Goal: Navigation & Orientation: Find specific page/section

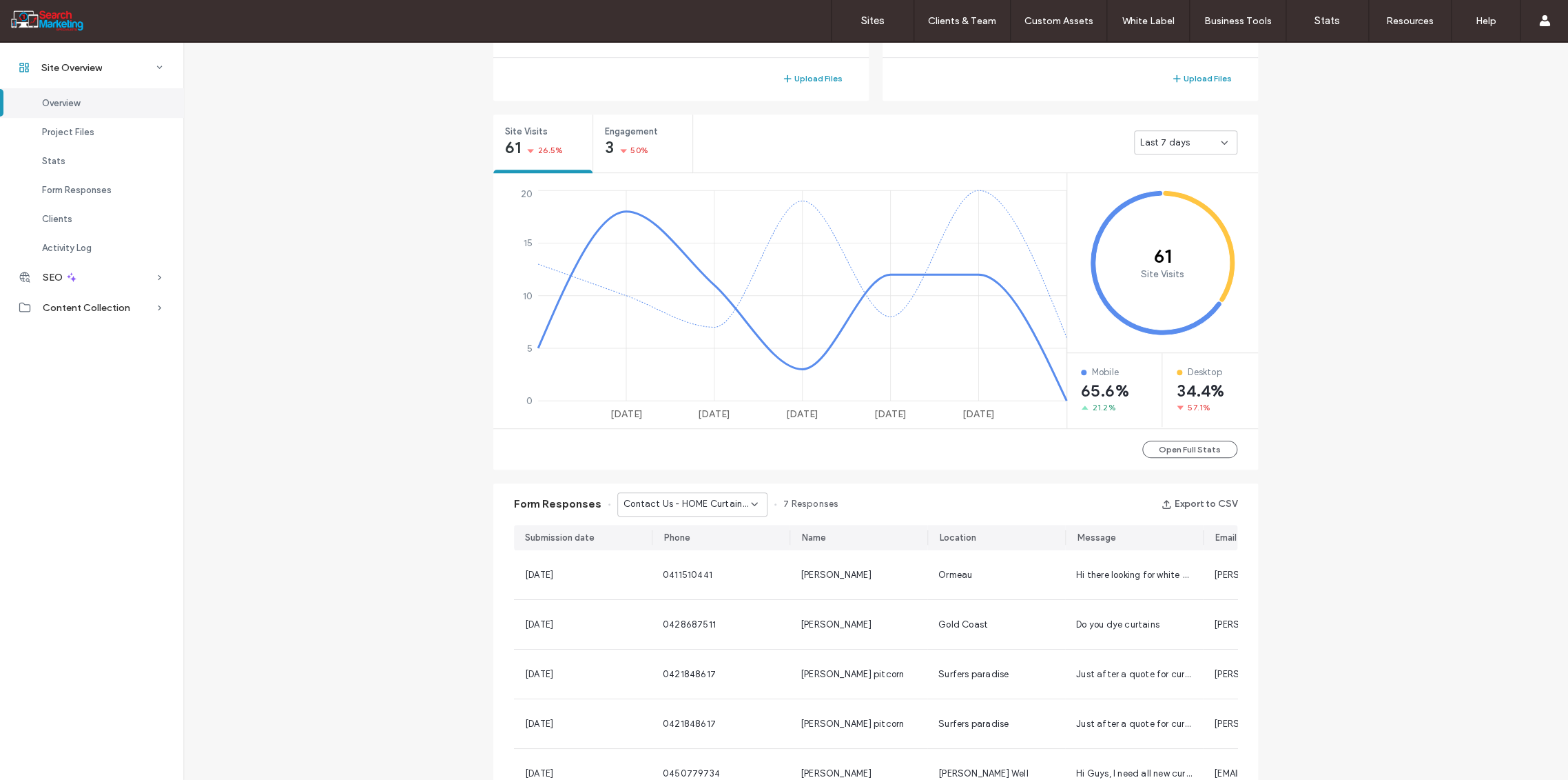
click at [751, 499] on icon at bounding box center [754, 504] width 11 height 11
click at [710, 554] on span "Contact us - CONTACT page" at bounding box center [678, 552] width 126 height 14
click at [744, 509] on div "Contact us - CONTACT page" at bounding box center [693, 504] width 150 height 24
click at [716, 578] on span "Contact Us - Blank popup" at bounding box center [670, 575] width 109 height 14
click at [749, 499] on icon at bounding box center [754, 504] width 11 height 11
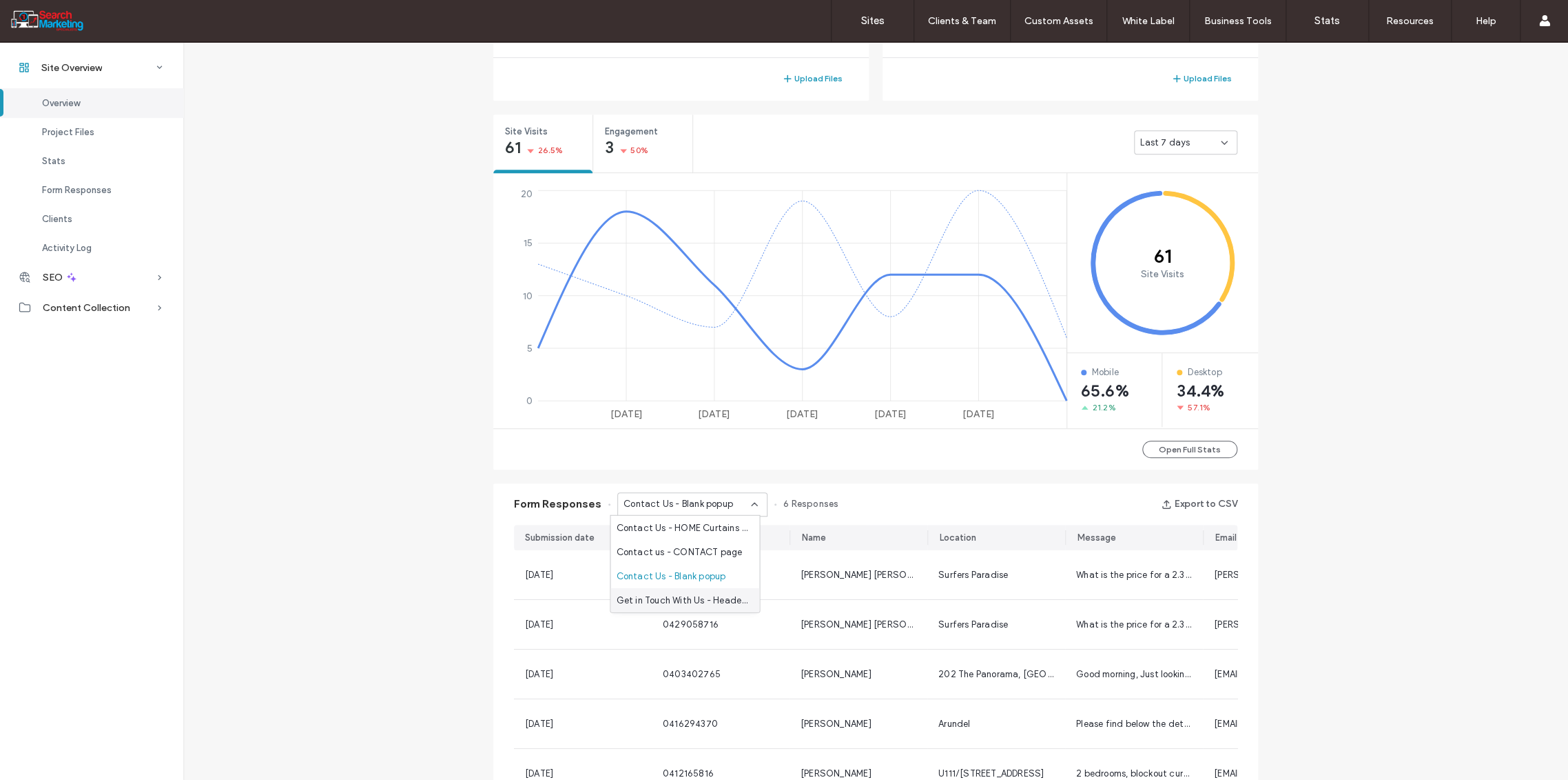
click at [723, 598] on span "Get in Touch With Us - Header/Footer" at bounding box center [682, 600] width 132 height 14
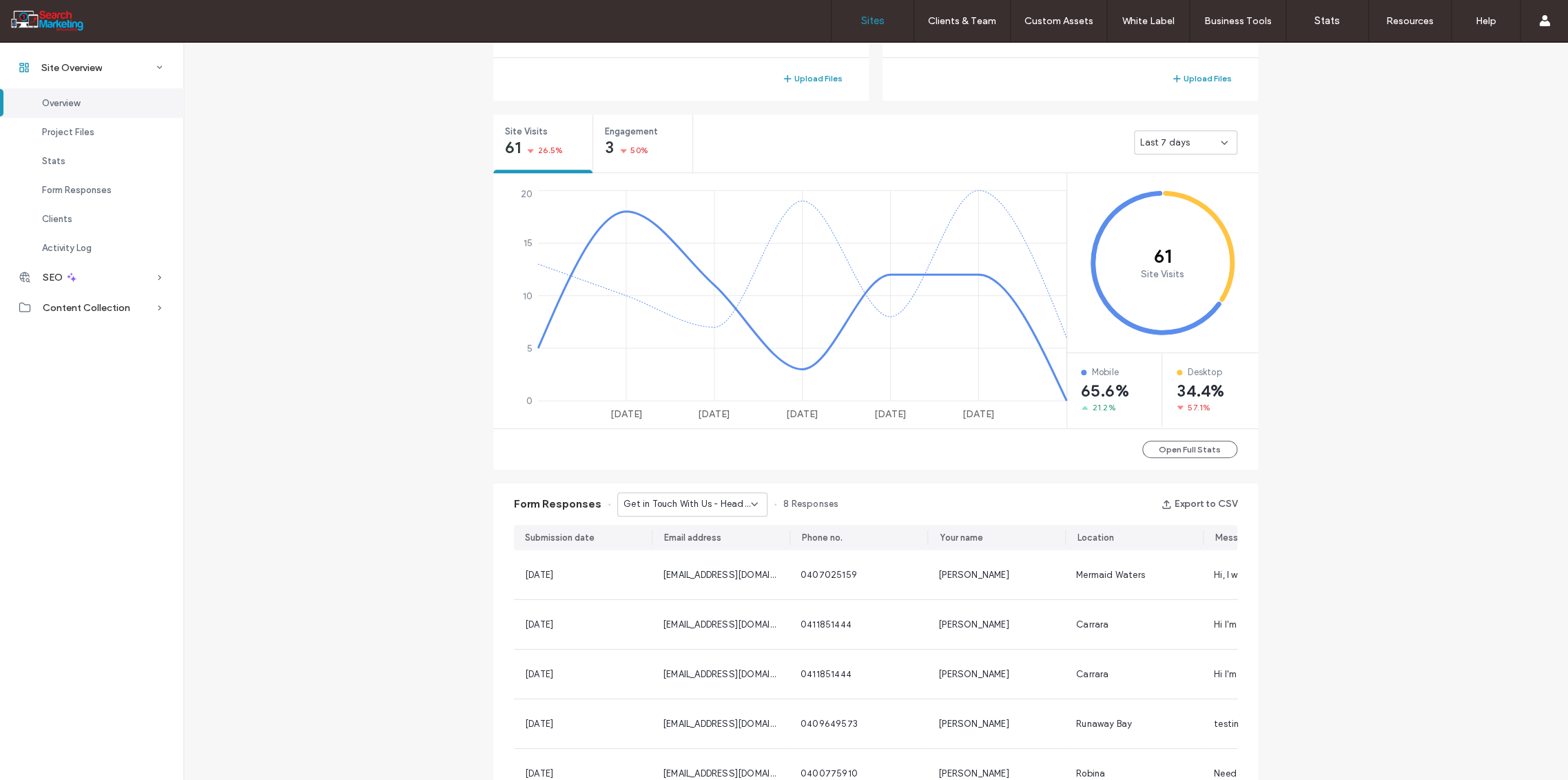
click at [878, 20] on label "Sites" at bounding box center [873, 20] width 23 height 13
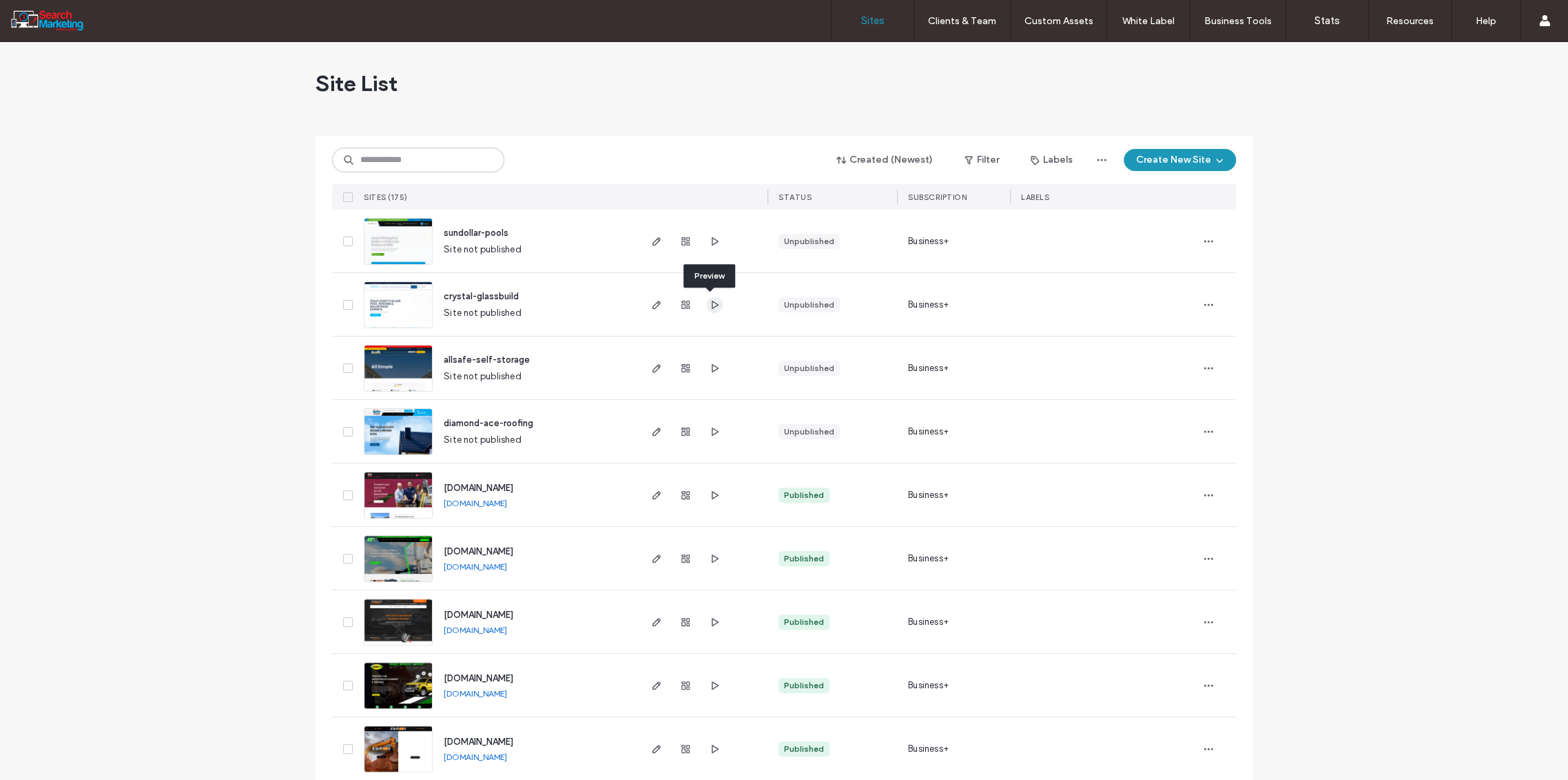
click at [711, 304] on icon "button" at bounding box center [714, 304] width 11 height 11
click at [386, 153] on input at bounding box center [418, 159] width 173 height 25
type input "**********"
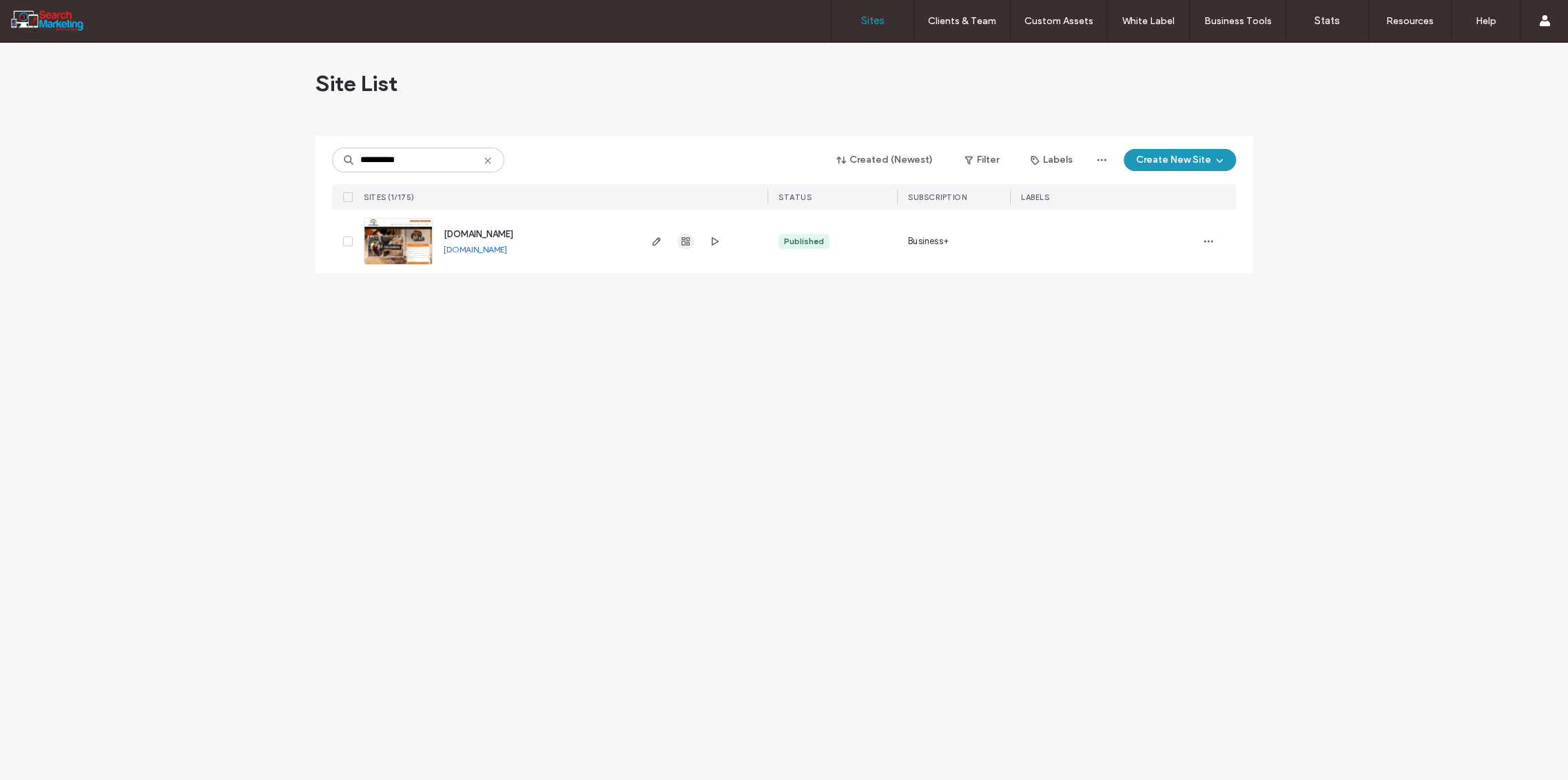
click at [684, 243] on icon "button" at bounding box center [685, 241] width 11 height 11
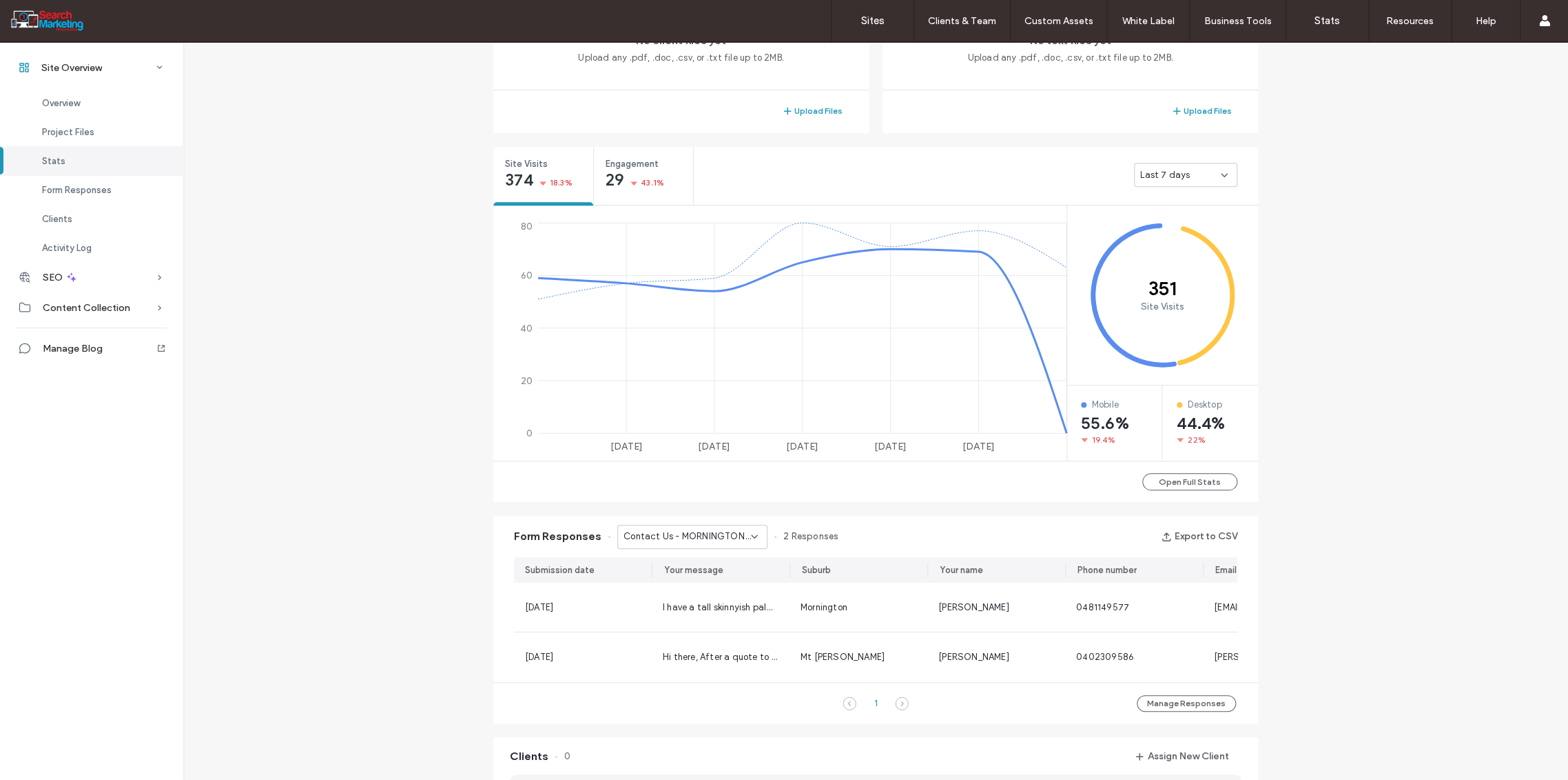
scroll to position [505, 0]
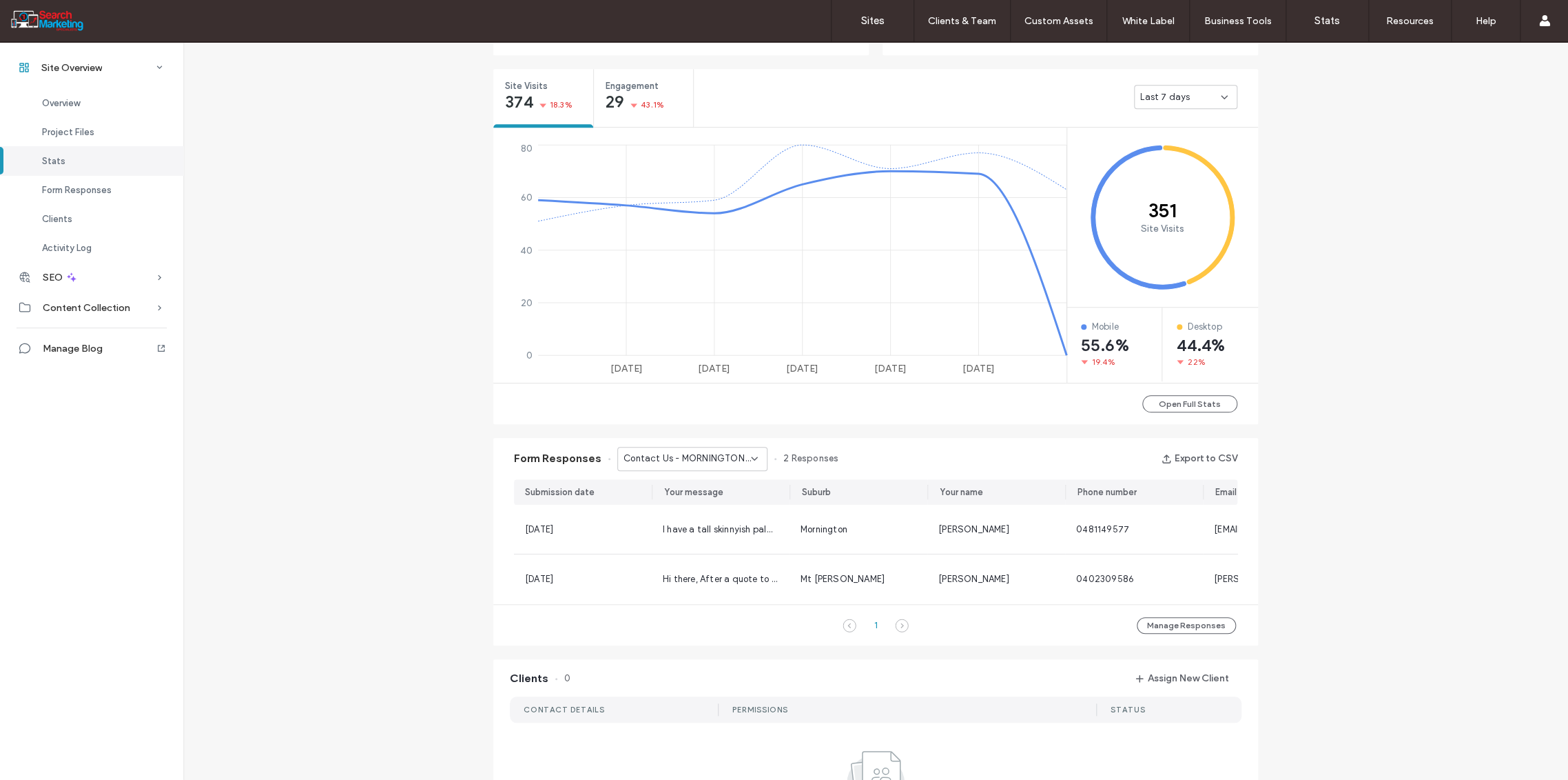
click at [752, 458] on icon at bounding box center [754, 458] width 11 height 11
click at [716, 567] on span "Home Banner Form - TREE REMOVAL page" at bounding box center [682, 574] width 132 height 14
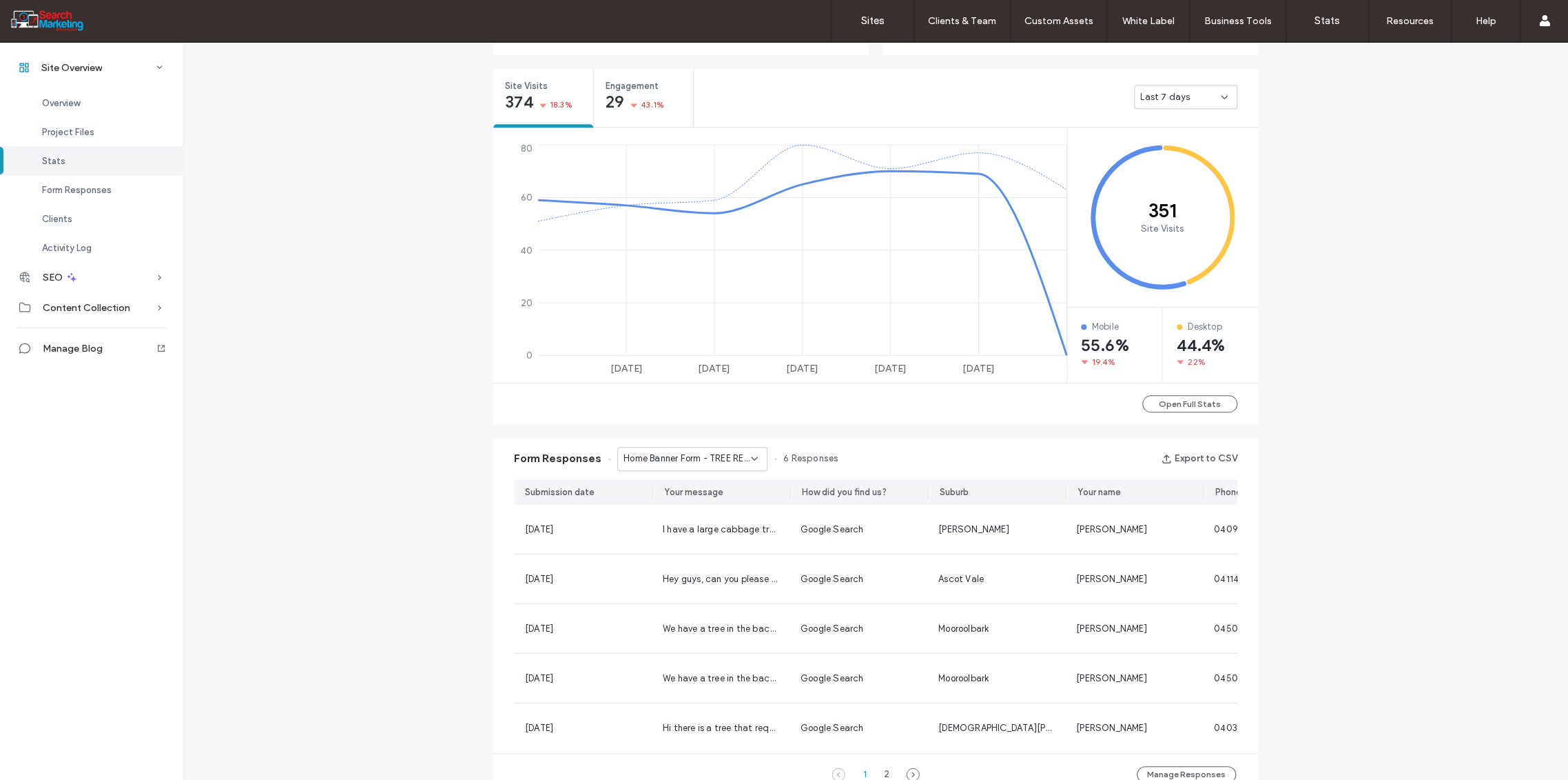
click at [749, 459] on icon at bounding box center [754, 458] width 11 height 11
click at [711, 561] on span "Home Banner Form - HOME page" at bounding box center [682, 560] width 132 height 14
click at [751, 459] on icon at bounding box center [754, 458] width 11 height 11
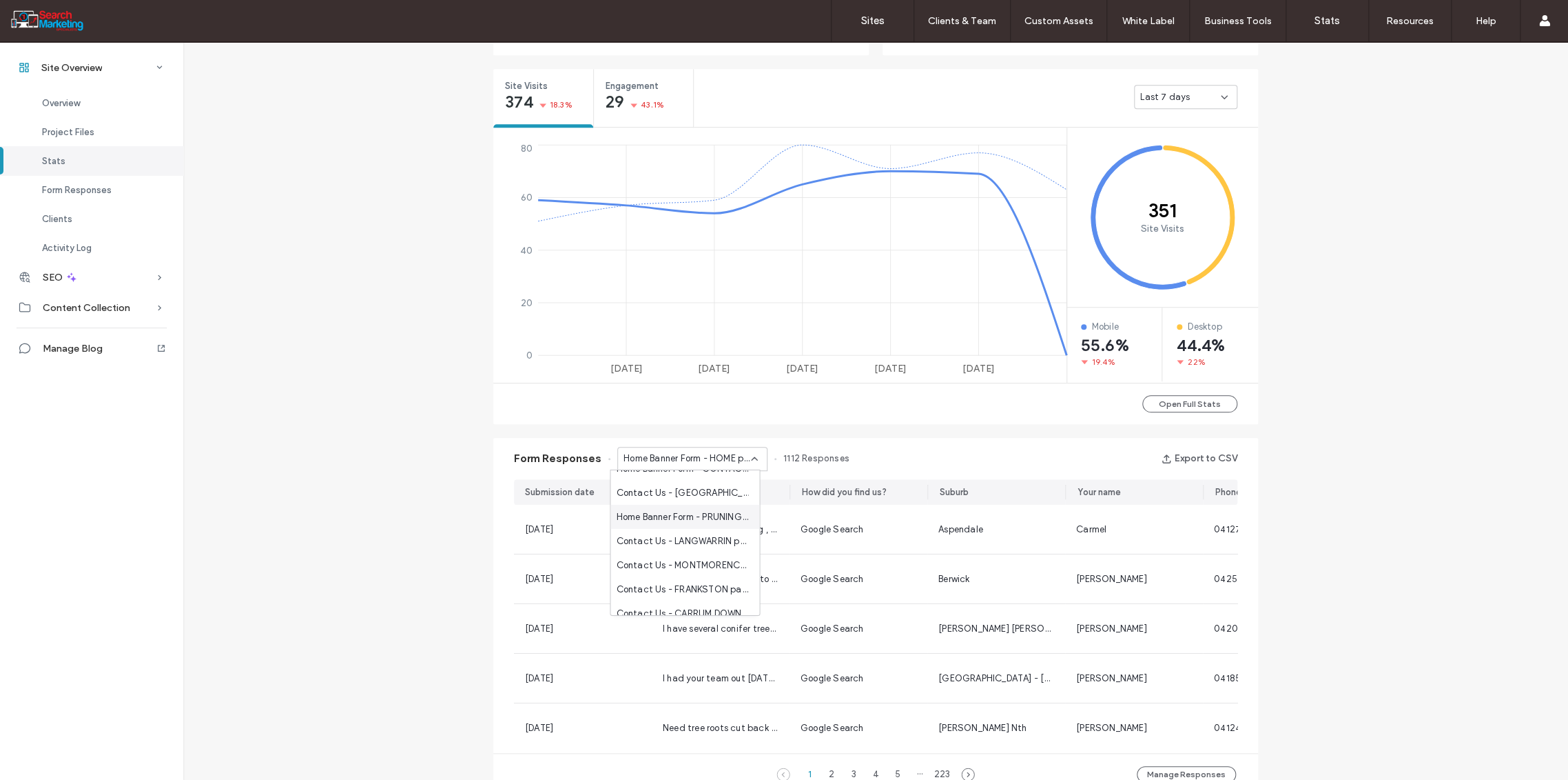
click at [713, 517] on span "Home Banner Form - PRUNING AND SHAPING page" at bounding box center [682, 516] width 132 height 14
click at [751, 459] on use at bounding box center [754, 458] width 5 height 3
click at [713, 537] on span "Home Banner Form - ABOUT page" at bounding box center [682, 539] width 132 height 14
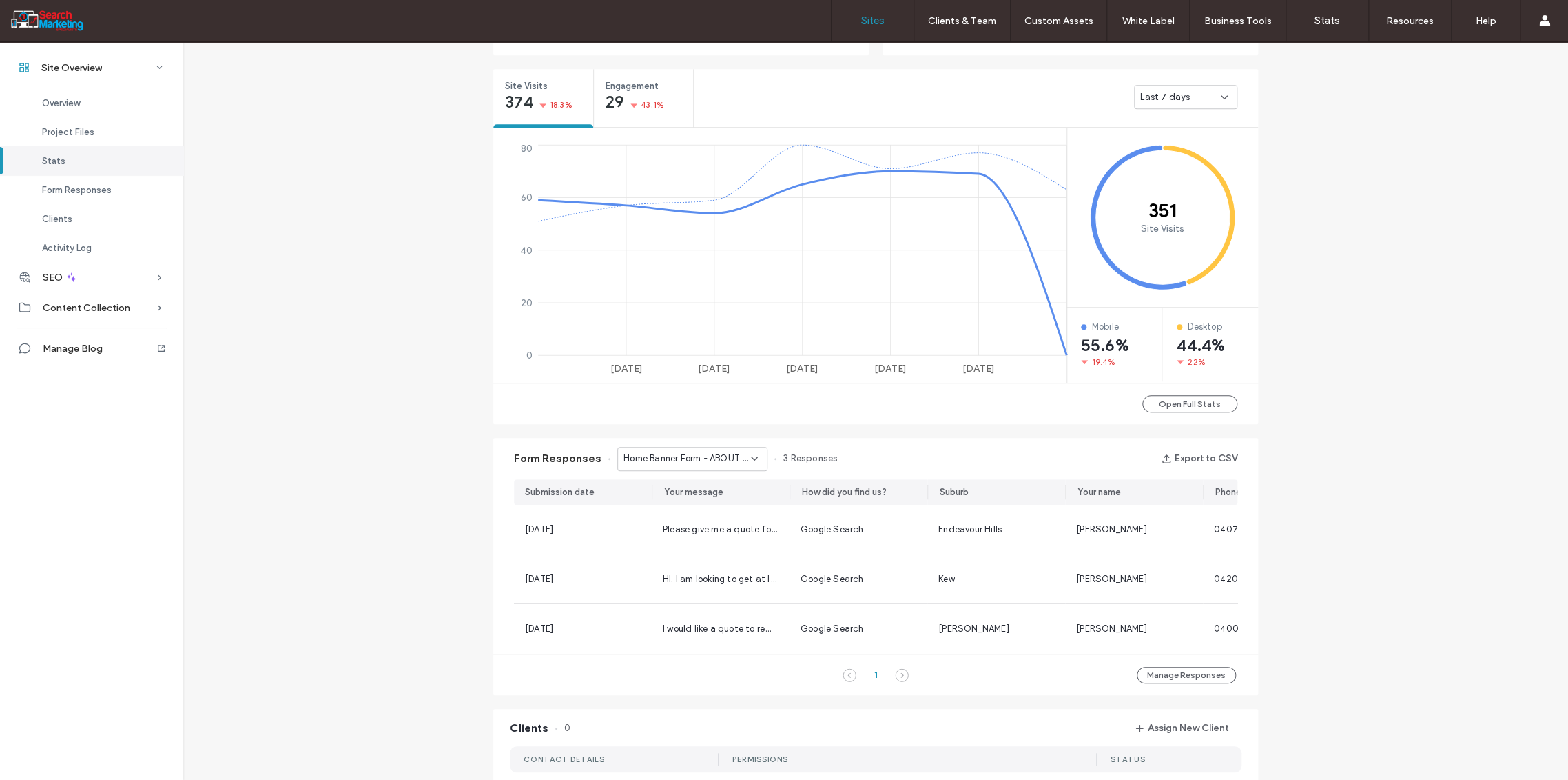
click at [876, 16] on label "Sites" at bounding box center [873, 20] width 23 height 13
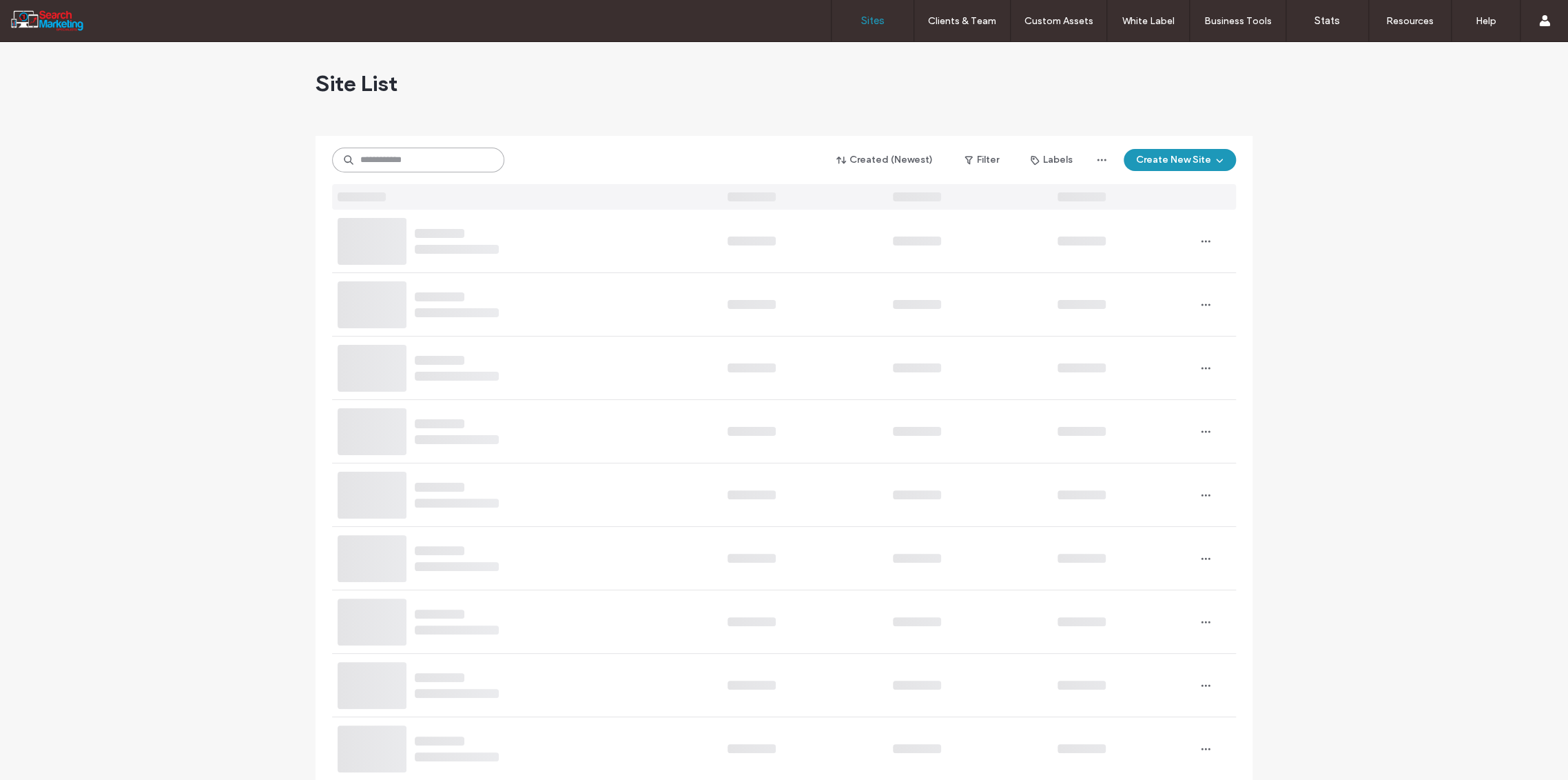
click at [369, 163] on input at bounding box center [418, 159] width 173 height 25
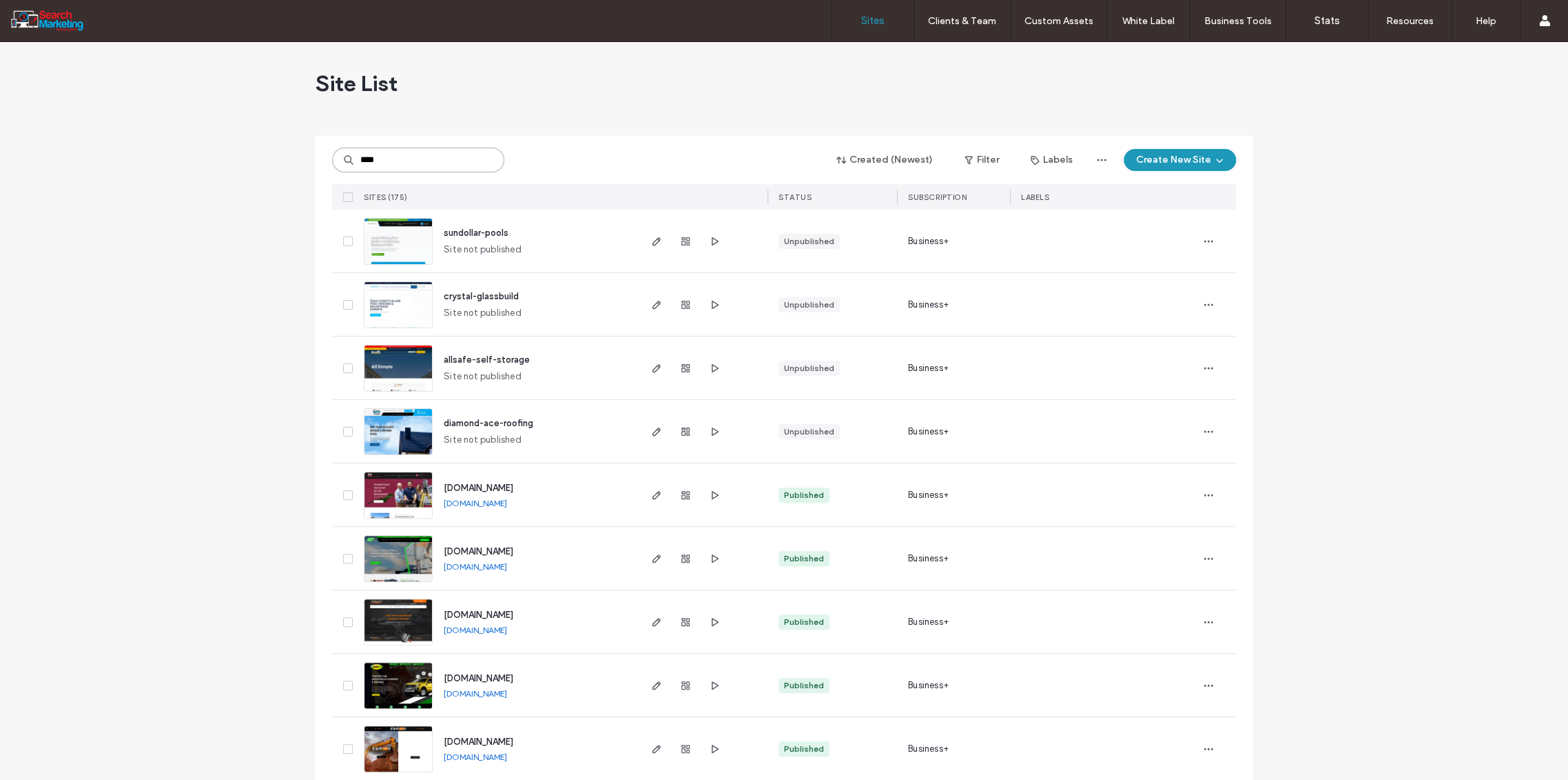
type input "****"
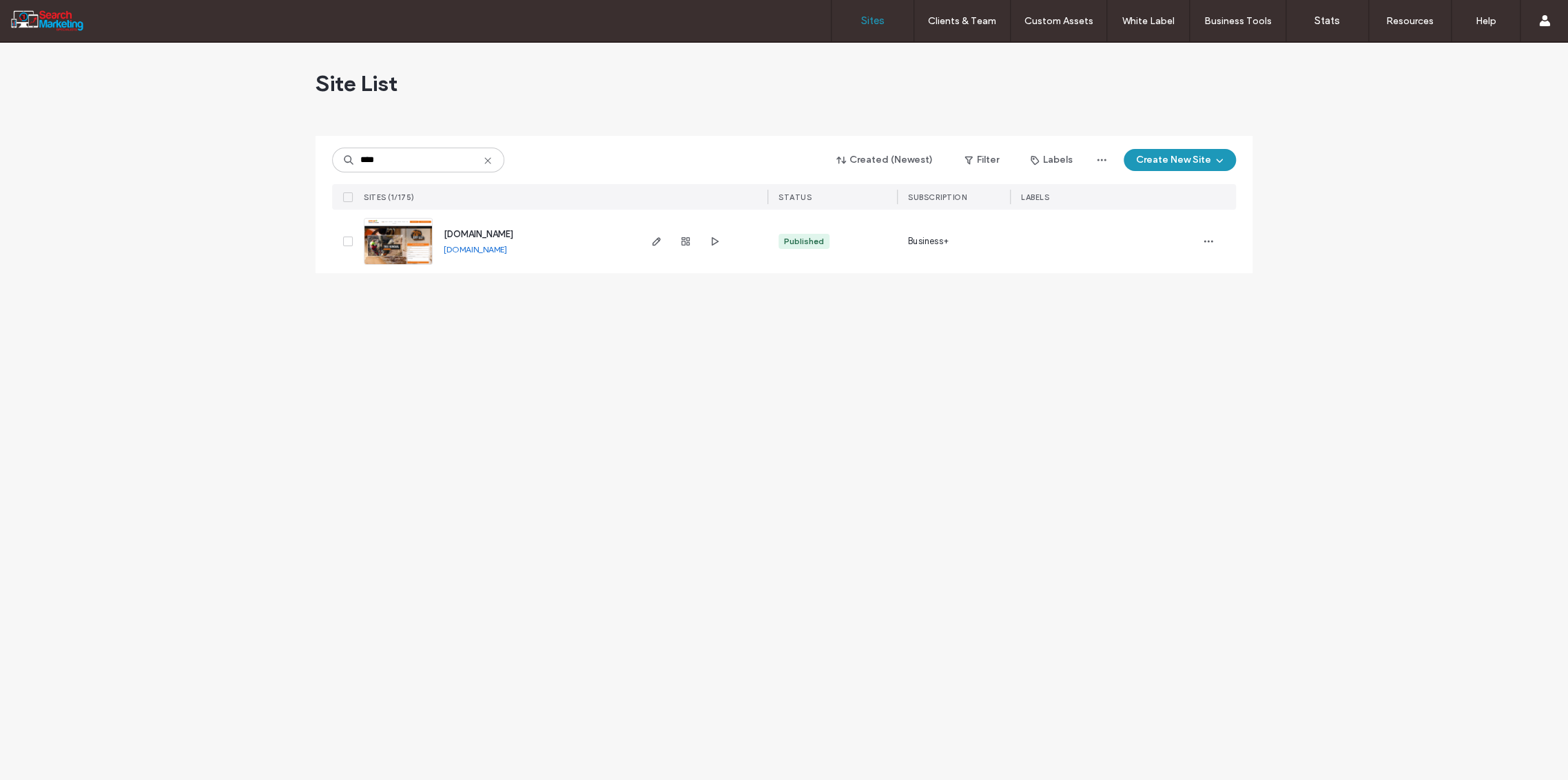
click at [684, 231] on div at bounding box center [686, 241] width 74 height 63
click at [682, 243] on icon "button" at bounding box center [685, 241] width 11 height 11
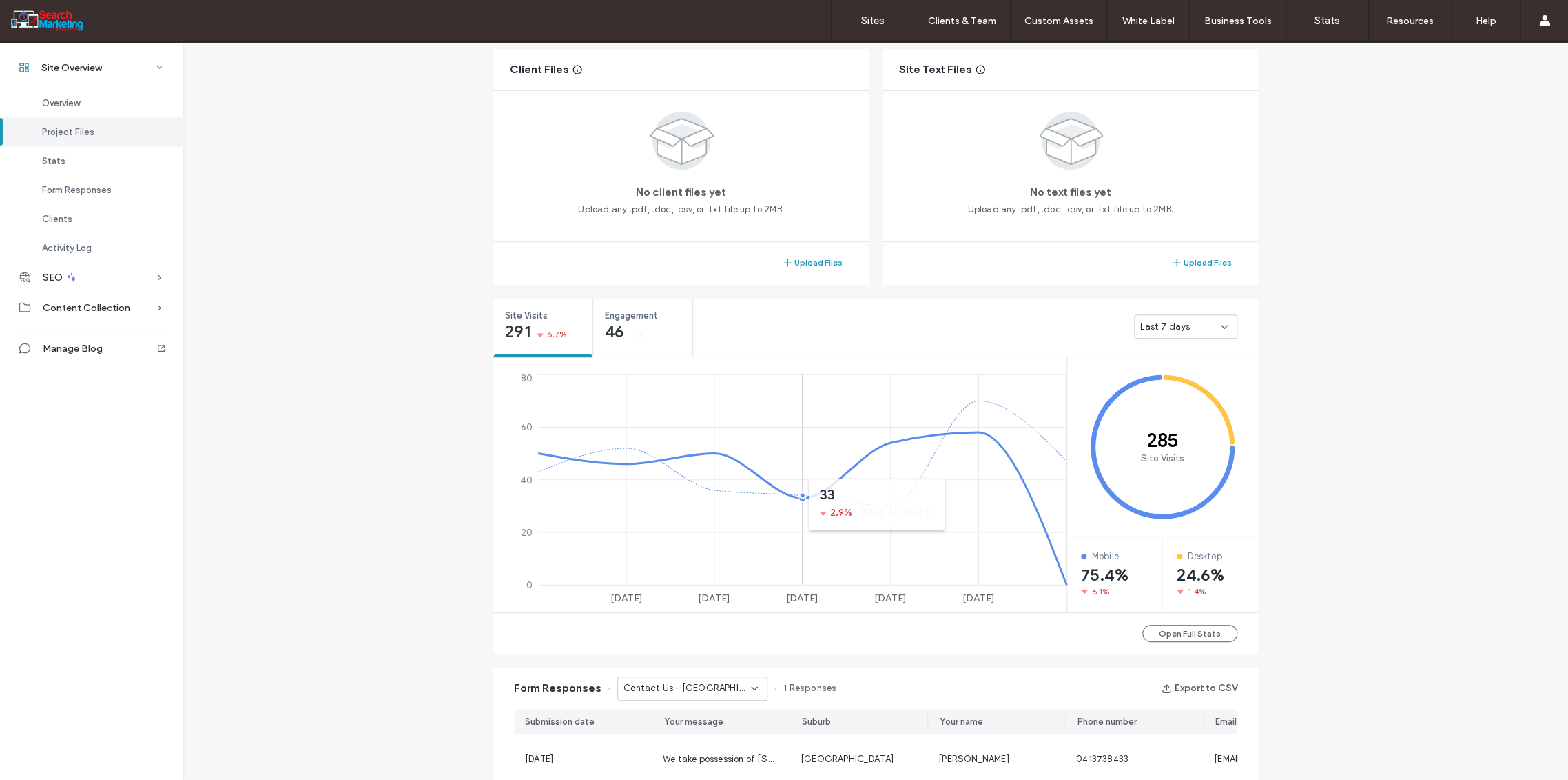
scroll to position [505, 0]
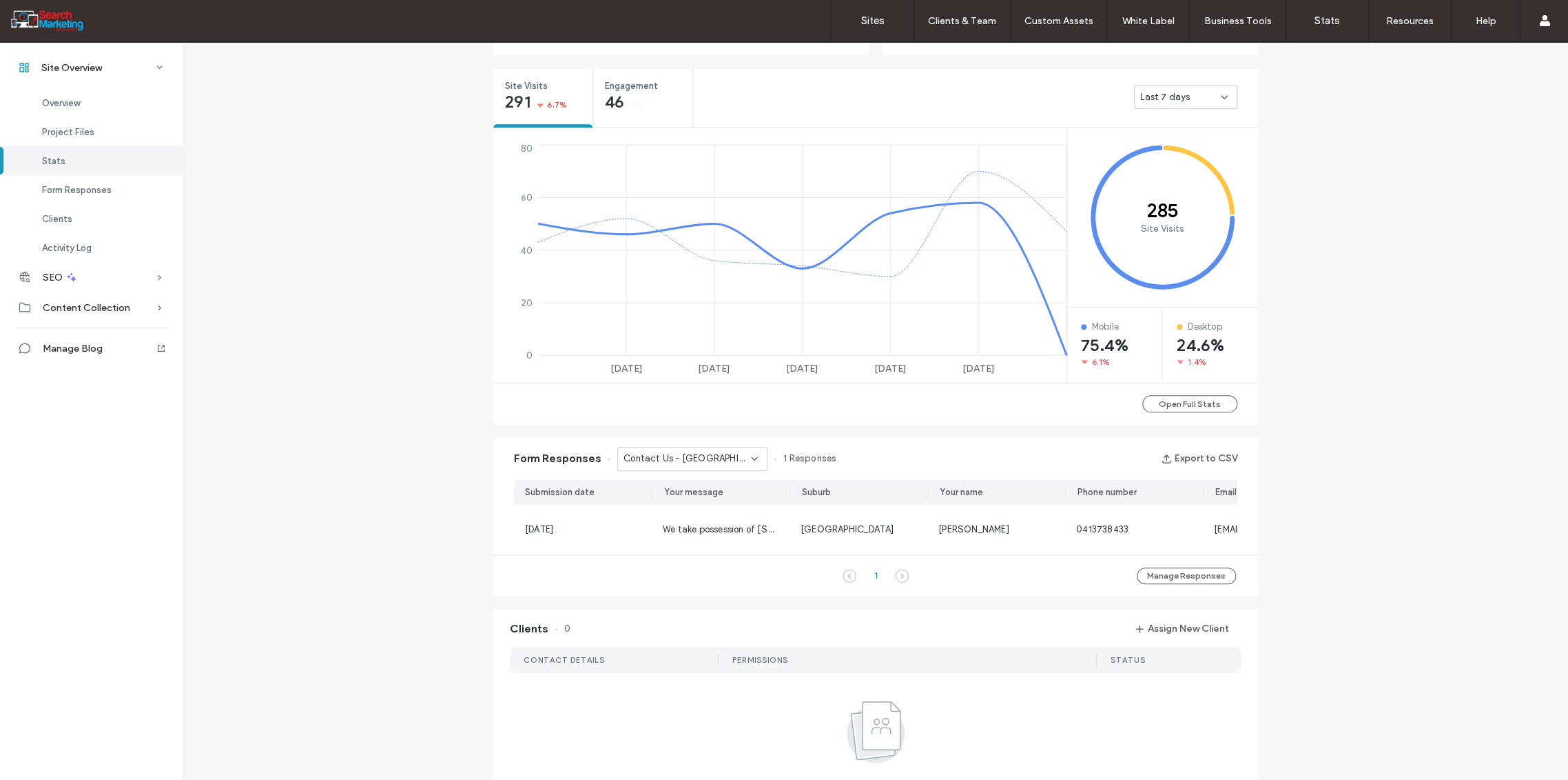
click at [750, 461] on icon at bounding box center [754, 458] width 11 height 11
click at [714, 535] on span "Contact Us - PRUNING AND SHAPING page" at bounding box center [682, 530] width 132 height 14
click at [751, 459] on icon at bounding box center [754, 458] width 11 height 11
click at [686, 543] on span "Contact Us - CONTACT page" at bounding box center [679, 542] width 127 height 14
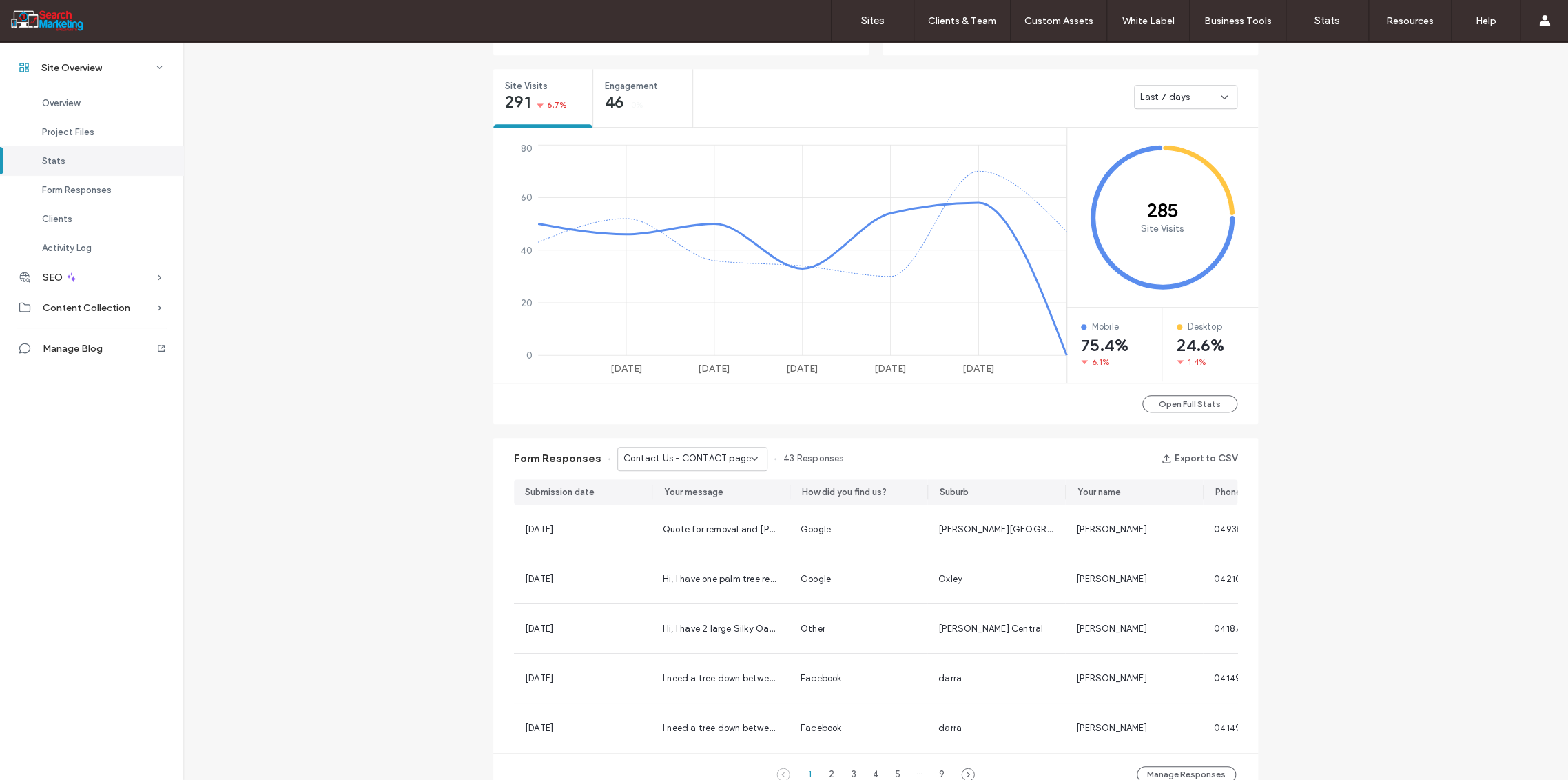
click at [749, 461] on icon at bounding box center [754, 458] width 11 height 11
click at [714, 575] on div "Contact Us - PALMS page" at bounding box center [685, 566] width 149 height 24
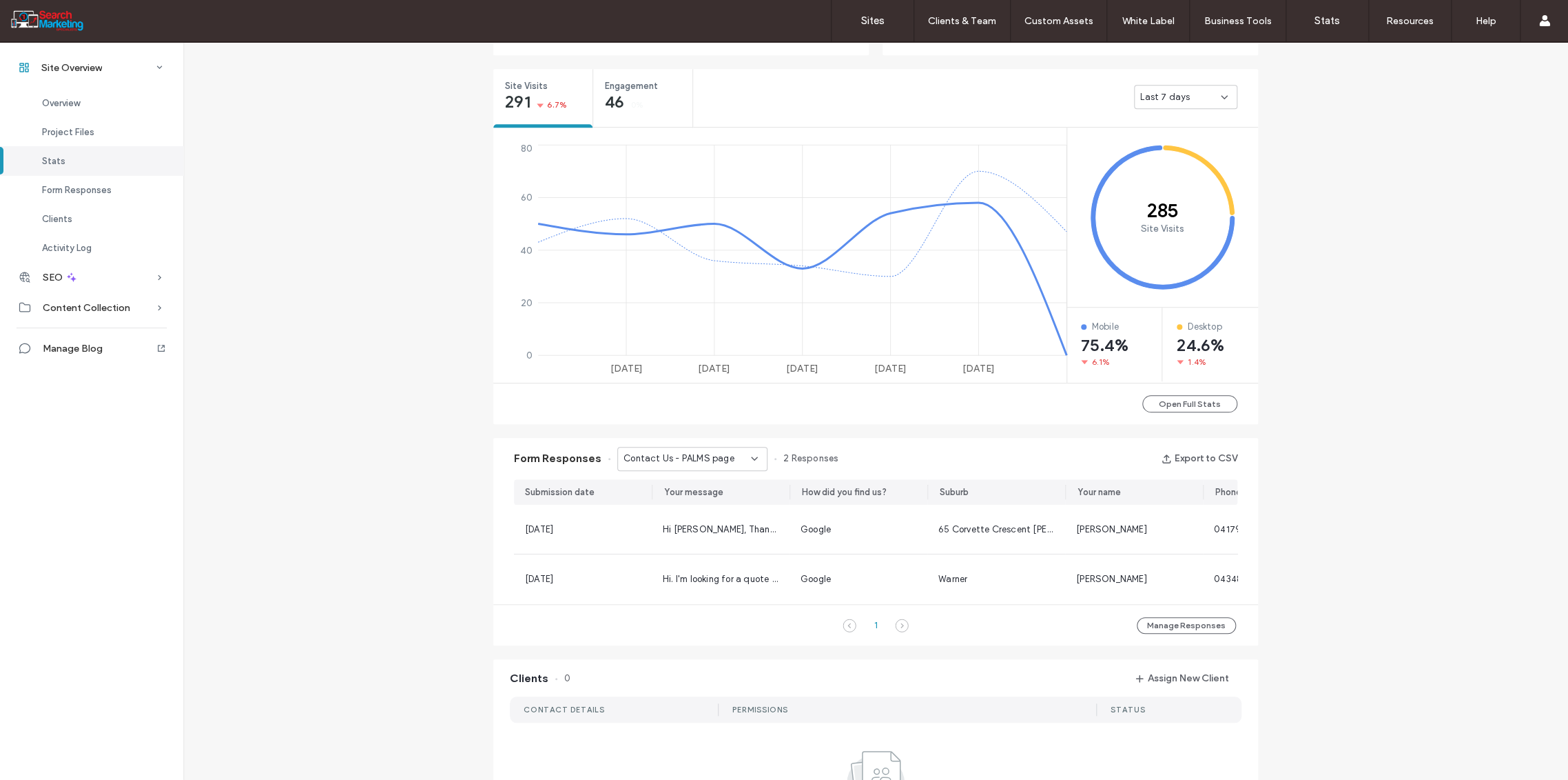
click at [739, 456] on div "Contact Us - PALMS page" at bounding box center [687, 458] width 127 height 14
click at [705, 557] on span "Contact Us - PALMS page" at bounding box center [671, 558] width 111 height 14
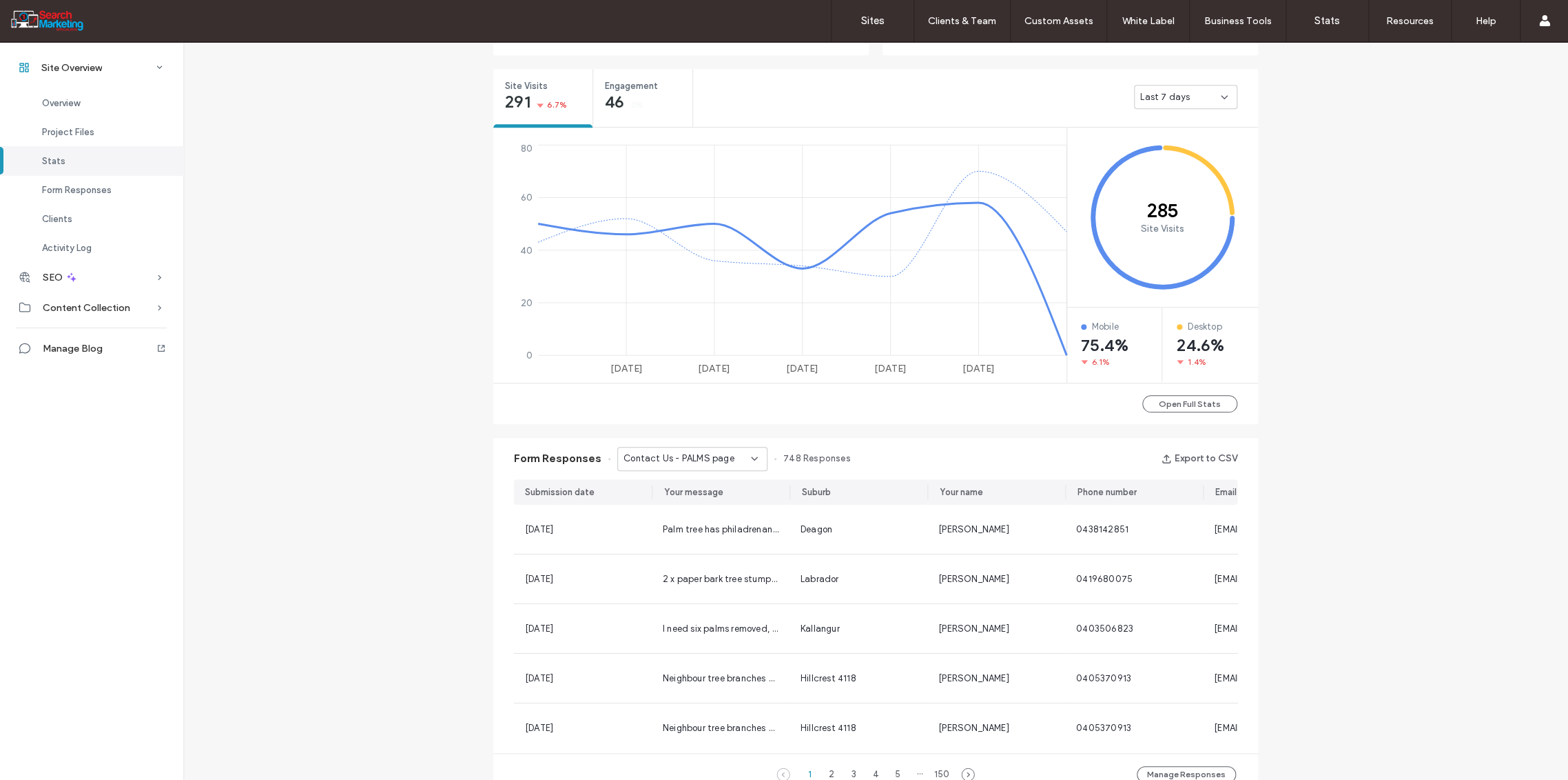
click at [754, 461] on div "Contact Us - PALMS page" at bounding box center [693, 458] width 150 height 24
click at [714, 553] on div "Contact Us - HOME page" at bounding box center [685, 547] width 149 height 24
click at [865, 18] on label "Sites" at bounding box center [873, 20] width 23 height 13
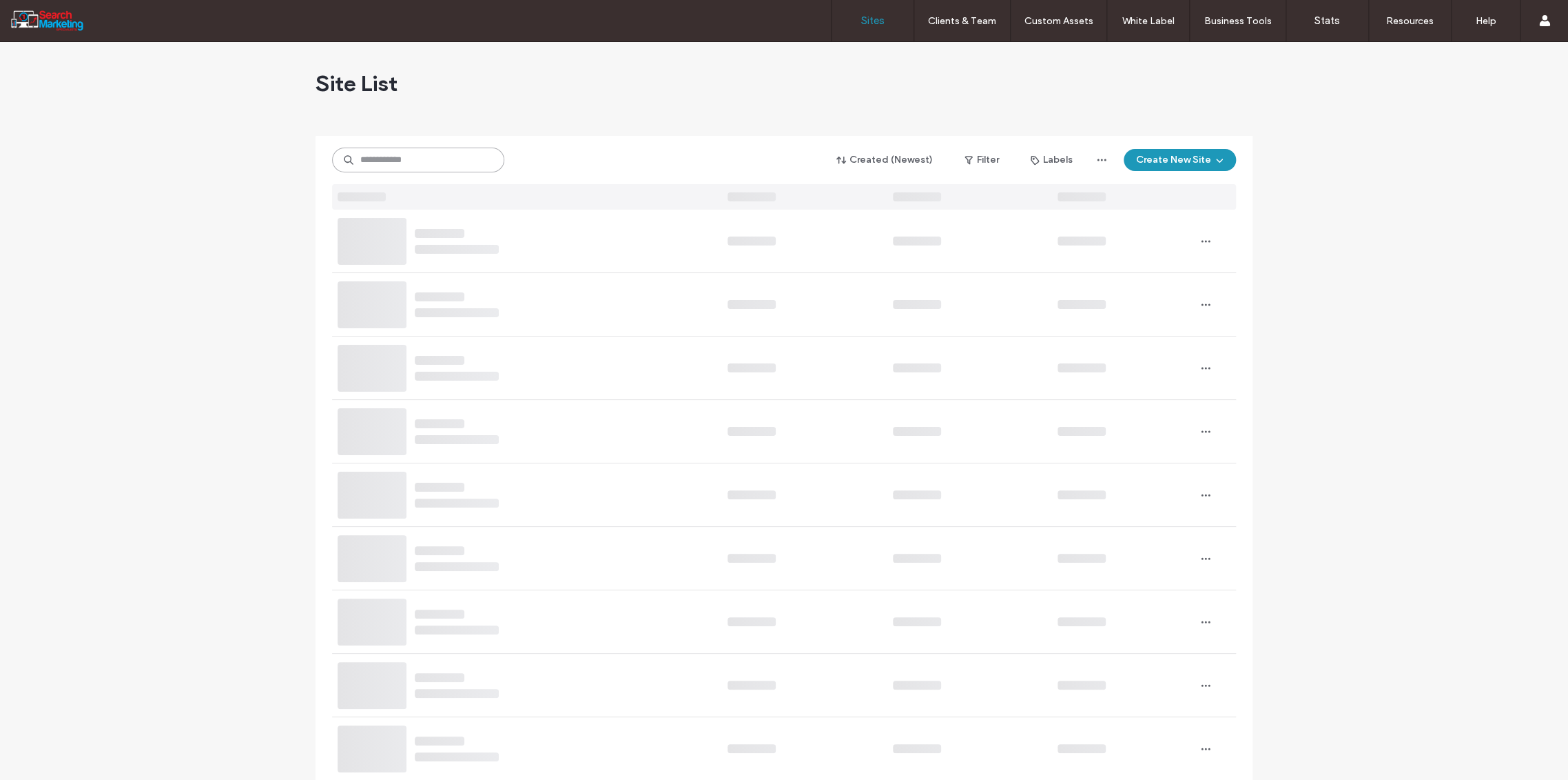
click at [383, 162] on input at bounding box center [418, 159] width 173 height 25
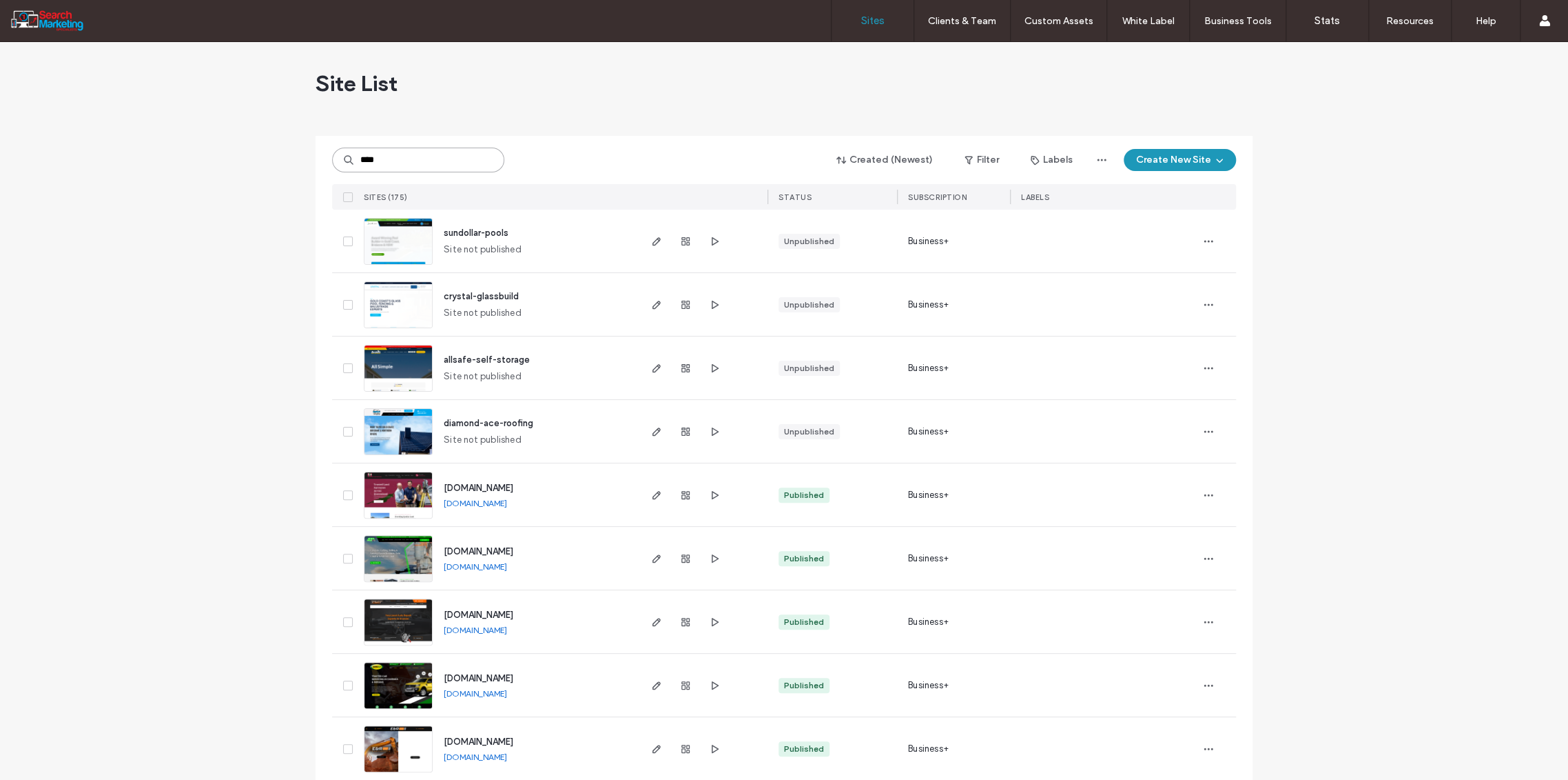
type input "****"
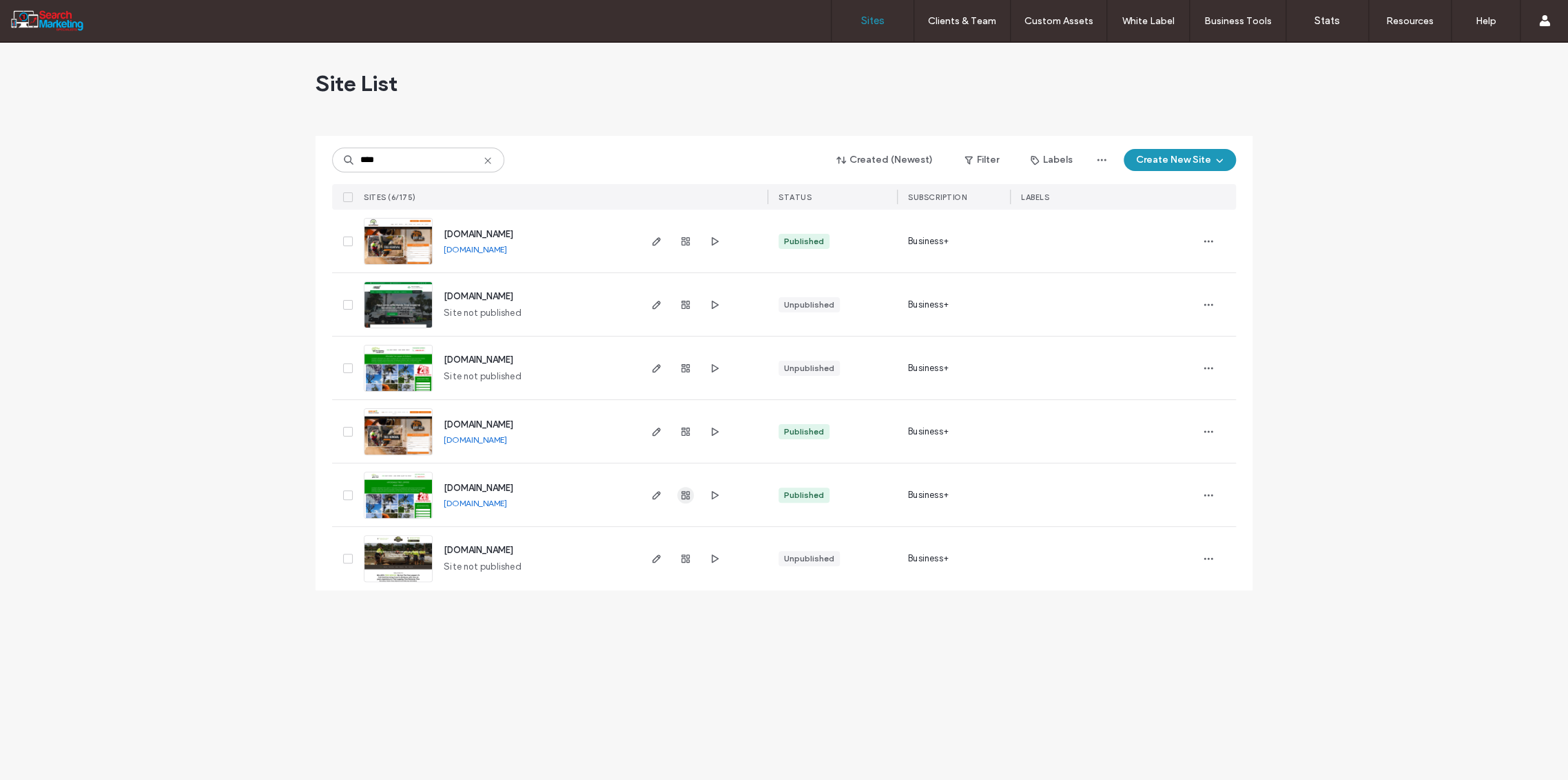
click at [681, 493] on icon "button" at bounding box center [685, 495] width 11 height 11
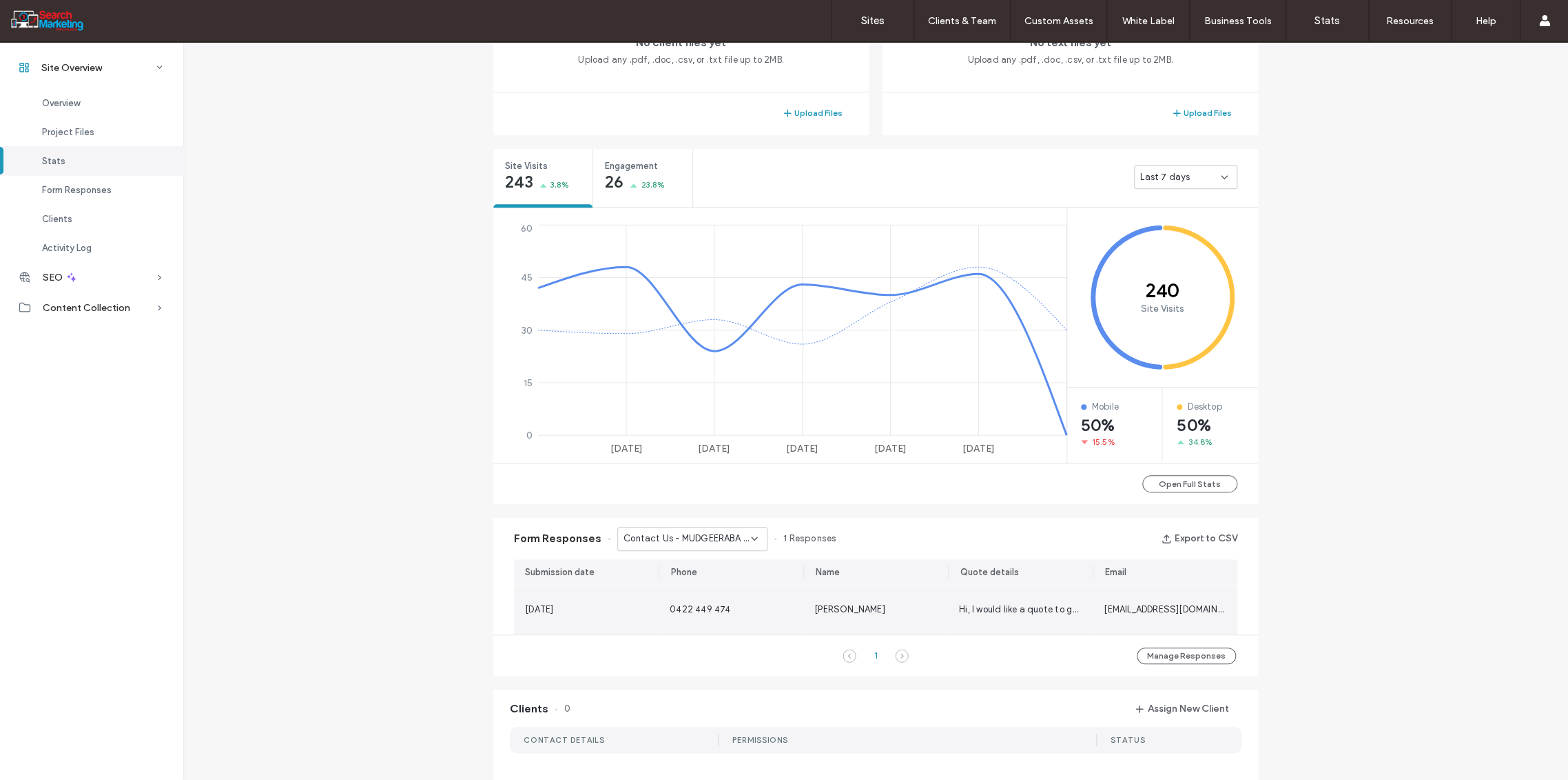
scroll to position [428, 0]
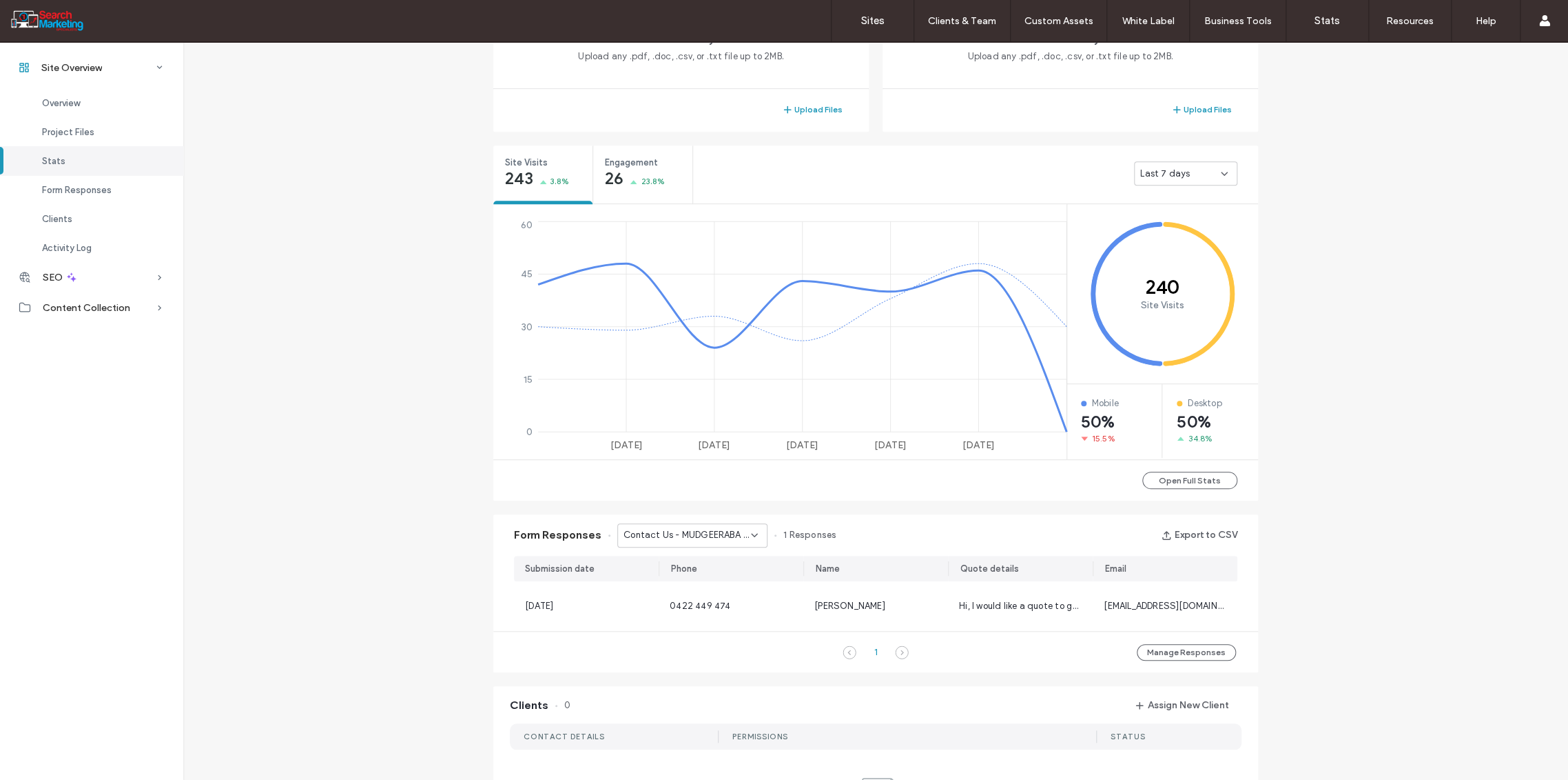
click at [749, 532] on icon at bounding box center [754, 534] width 11 height 11
click at [709, 586] on span "Contact Us - TREE REMOVAL page" at bounding box center [682, 583] width 132 height 14
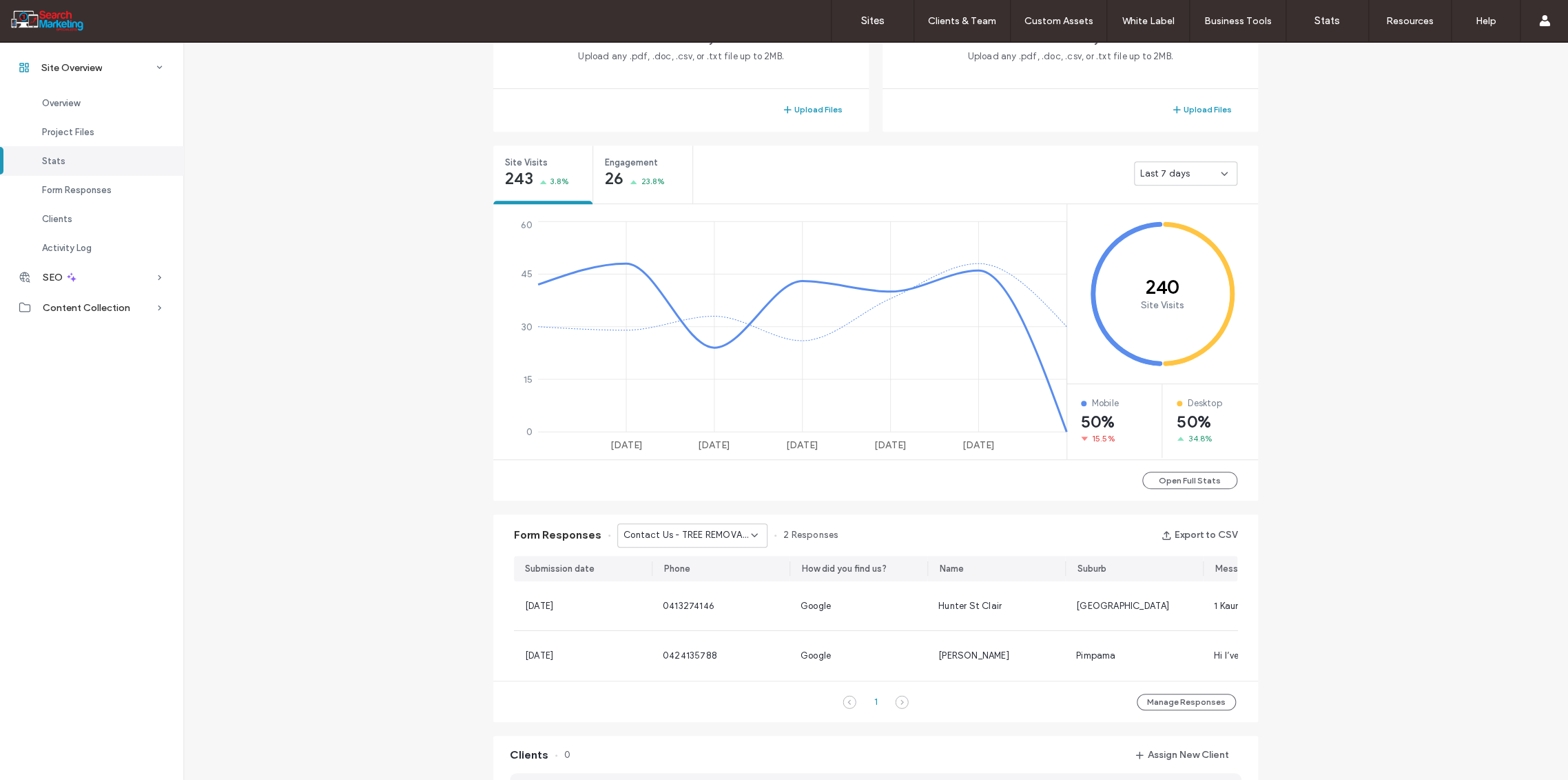
click at [750, 538] on icon at bounding box center [754, 534] width 11 height 11
click at [682, 627] on span "Contact Us - PALM TREE REMOVAL - TRIMMING page" at bounding box center [682, 627] width 132 height 14
click at [751, 536] on use at bounding box center [754, 535] width 5 height 3
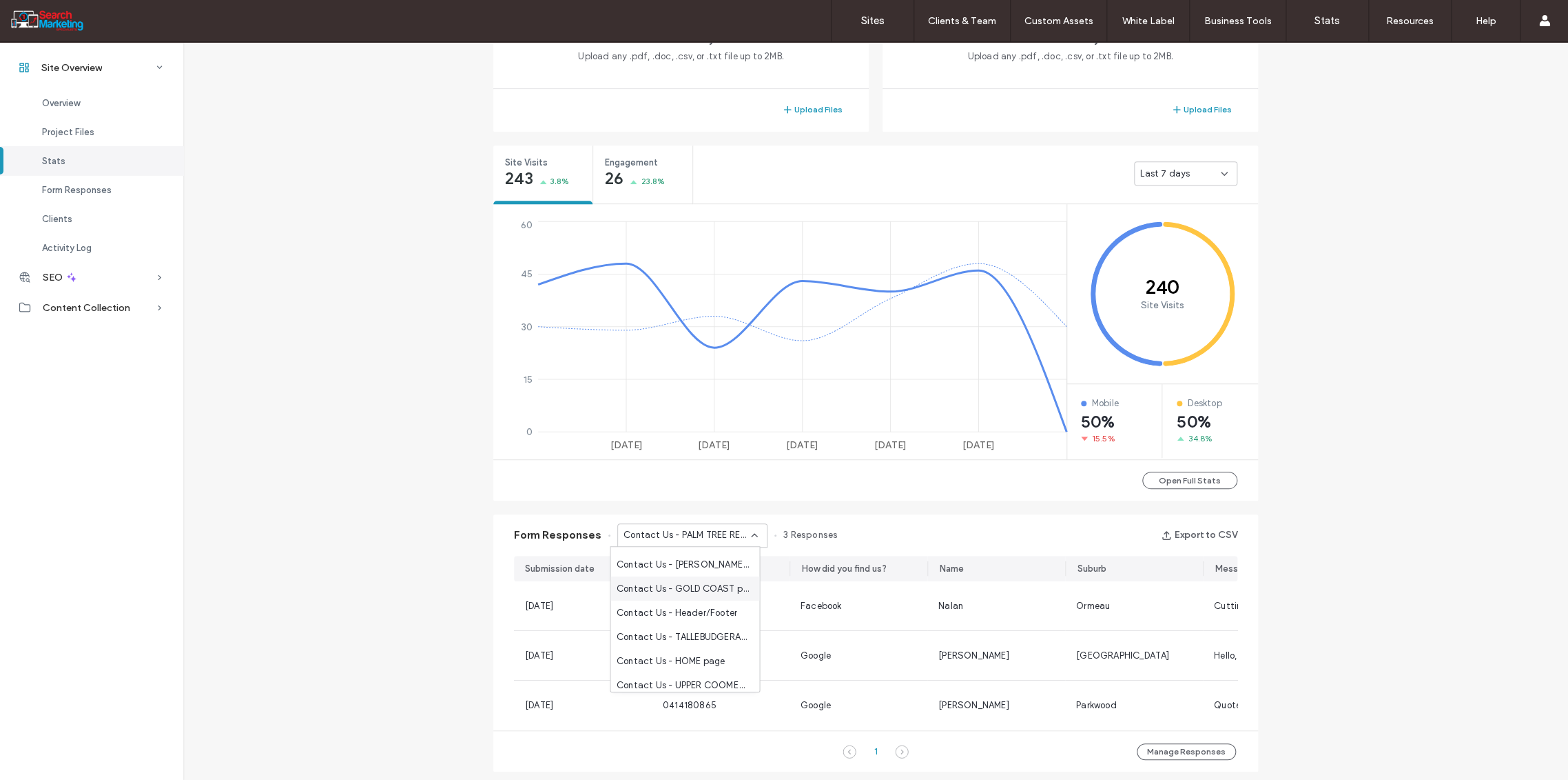
scroll to position [306, 0]
click at [705, 640] on span "Contact Us - HOME page" at bounding box center [669, 639] width 108 height 14
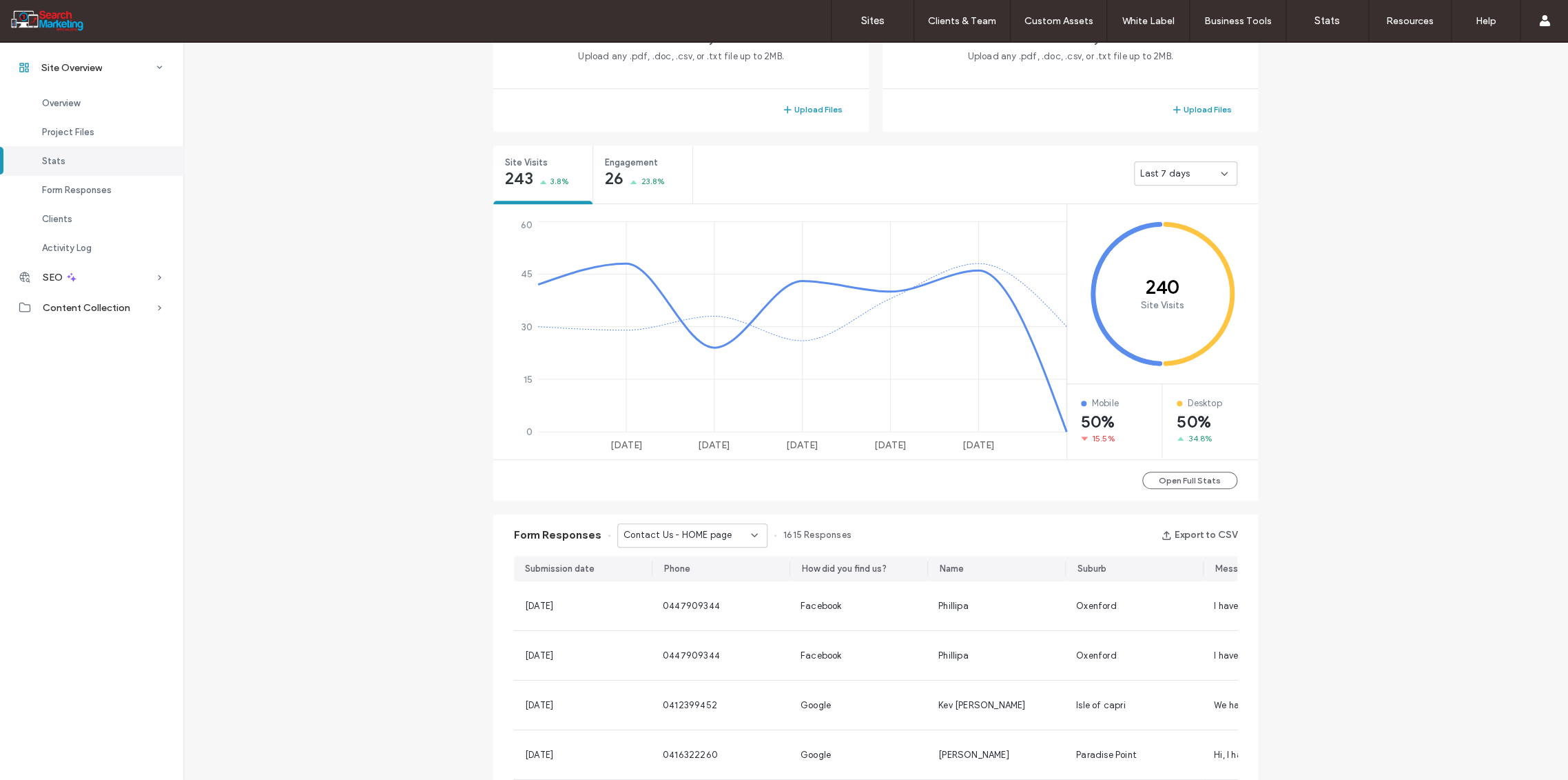
click at [750, 535] on icon at bounding box center [754, 534] width 11 height 11
click at [713, 648] on span "Contact Page - Form - CONTACT page" at bounding box center [682, 655] width 132 height 14
click at [749, 531] on icon at bounding box center [754, 534] width 11 height 11
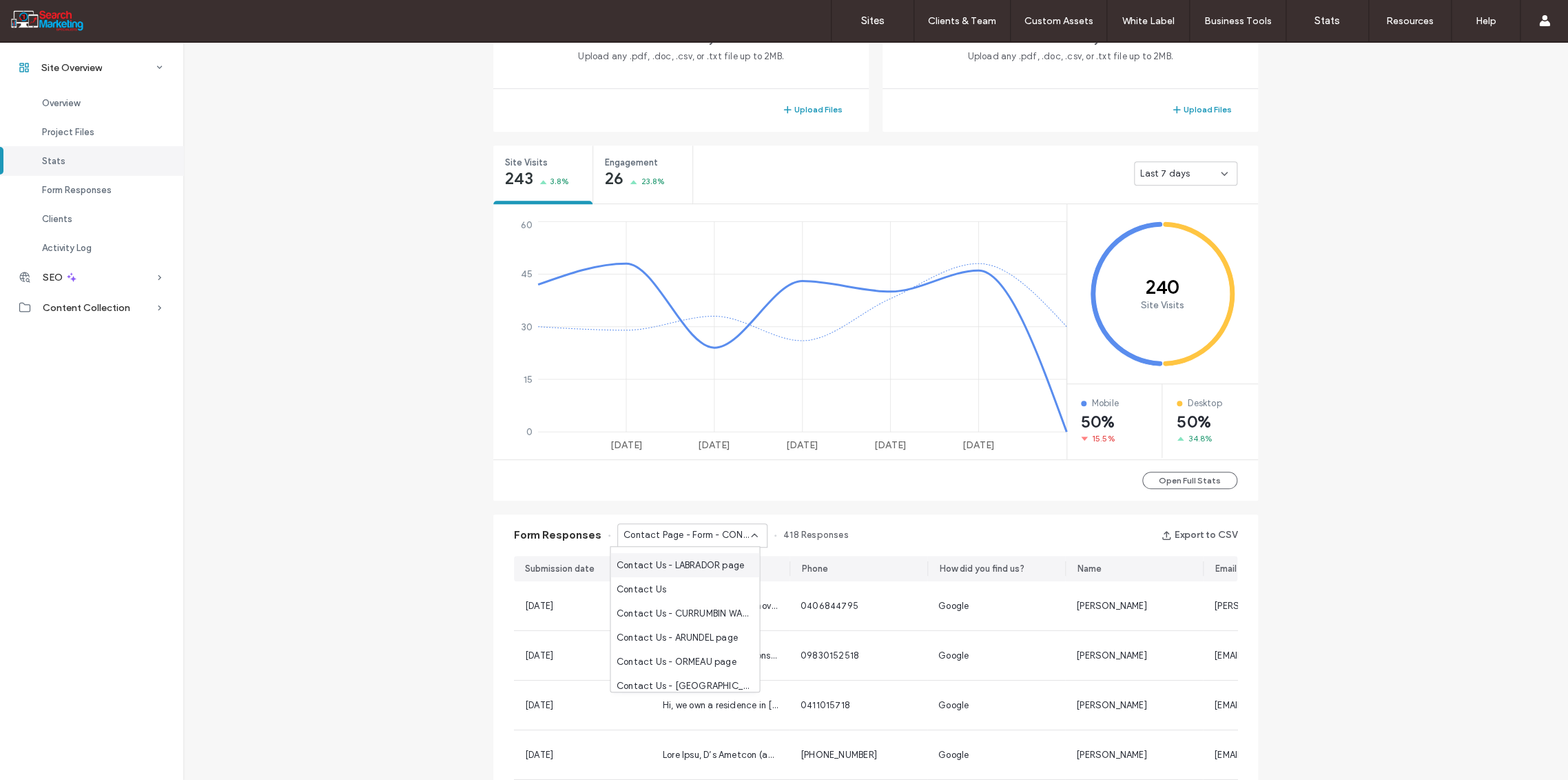
scroll to position [796, 0]
drag, startPoint x: 852, startPoint y: 490, endPoint x: 848, endPoint y: 463, distance: 27.3
click at [846, 487] on div "Open Full Stats" at bounding box center [875, 480] width 765 height 42
click at [867, 17] on label "Sites" at bounding box center [873, 20] width 23 height 13
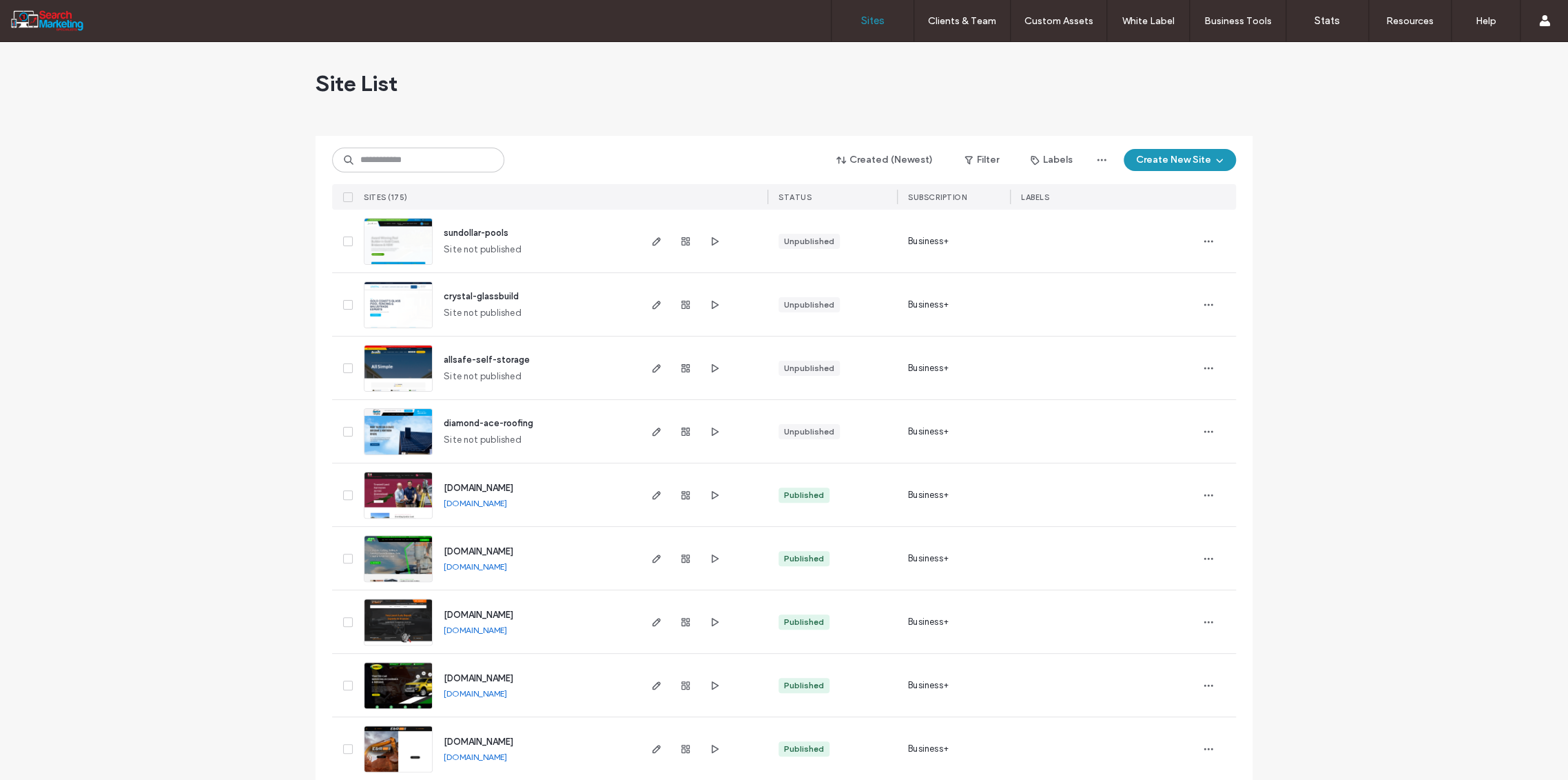
click at [384, 147] on div "Created (Newest) Filter Labels Create New Site SITES (175) STATUS SUBSCRIPTION …" at bounding box center [783, 172] width 904 height 74
click at [414, 158] on input at bounding box center [418, 159] width 173 height 25
click at [409, 166] on input at bounding box center [418, 159] width 173 height 25
click at [448, 179] on div "Created (Newest) Filter Labels Create New Site SITES (175) STATUS SUBSCRIPTION …" at bounding box center [783, 172] width 904 height 74
click at [359, 156] on input at bounding box center [418, 159] width 173 height 25
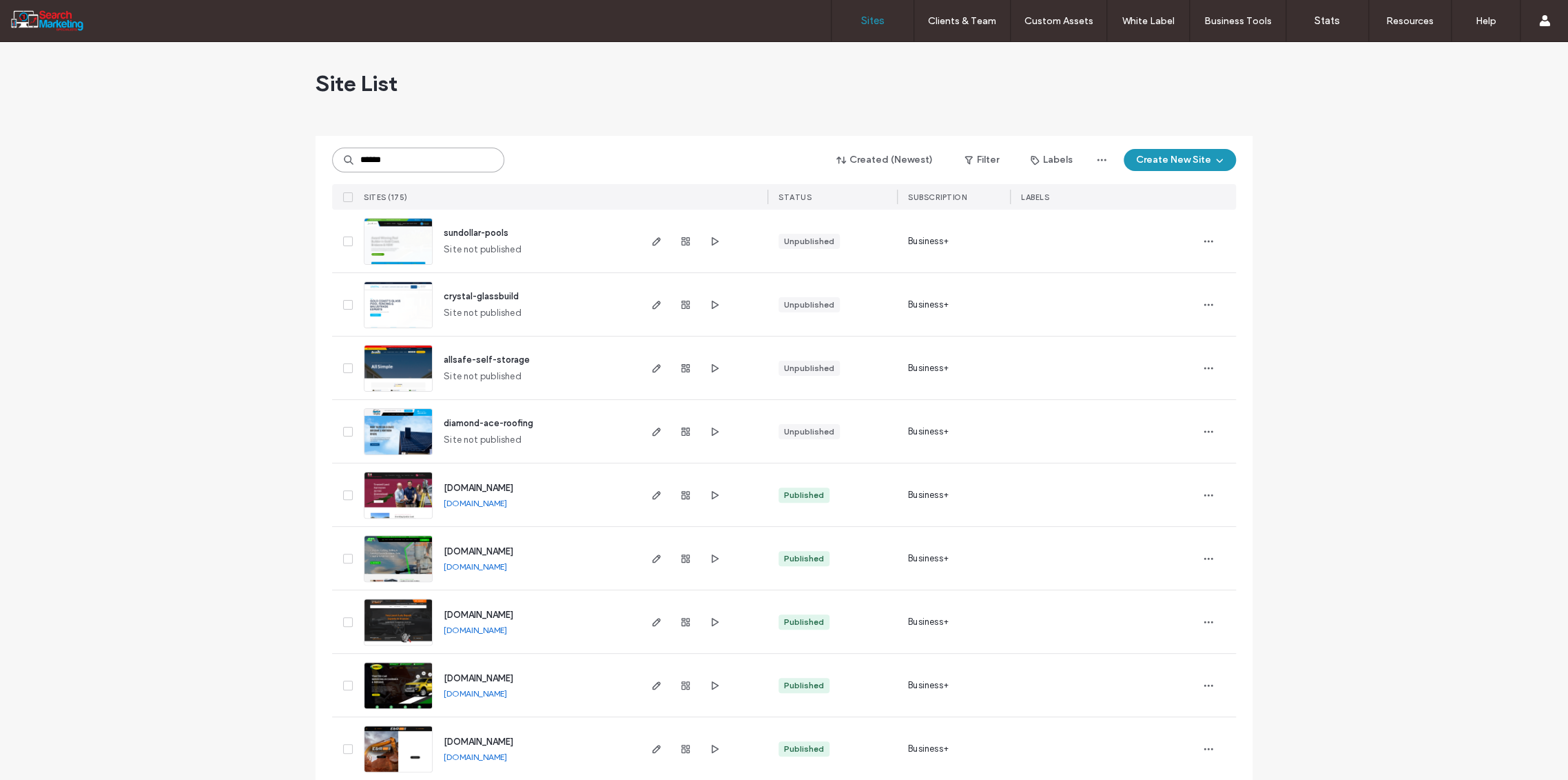
type input "******"
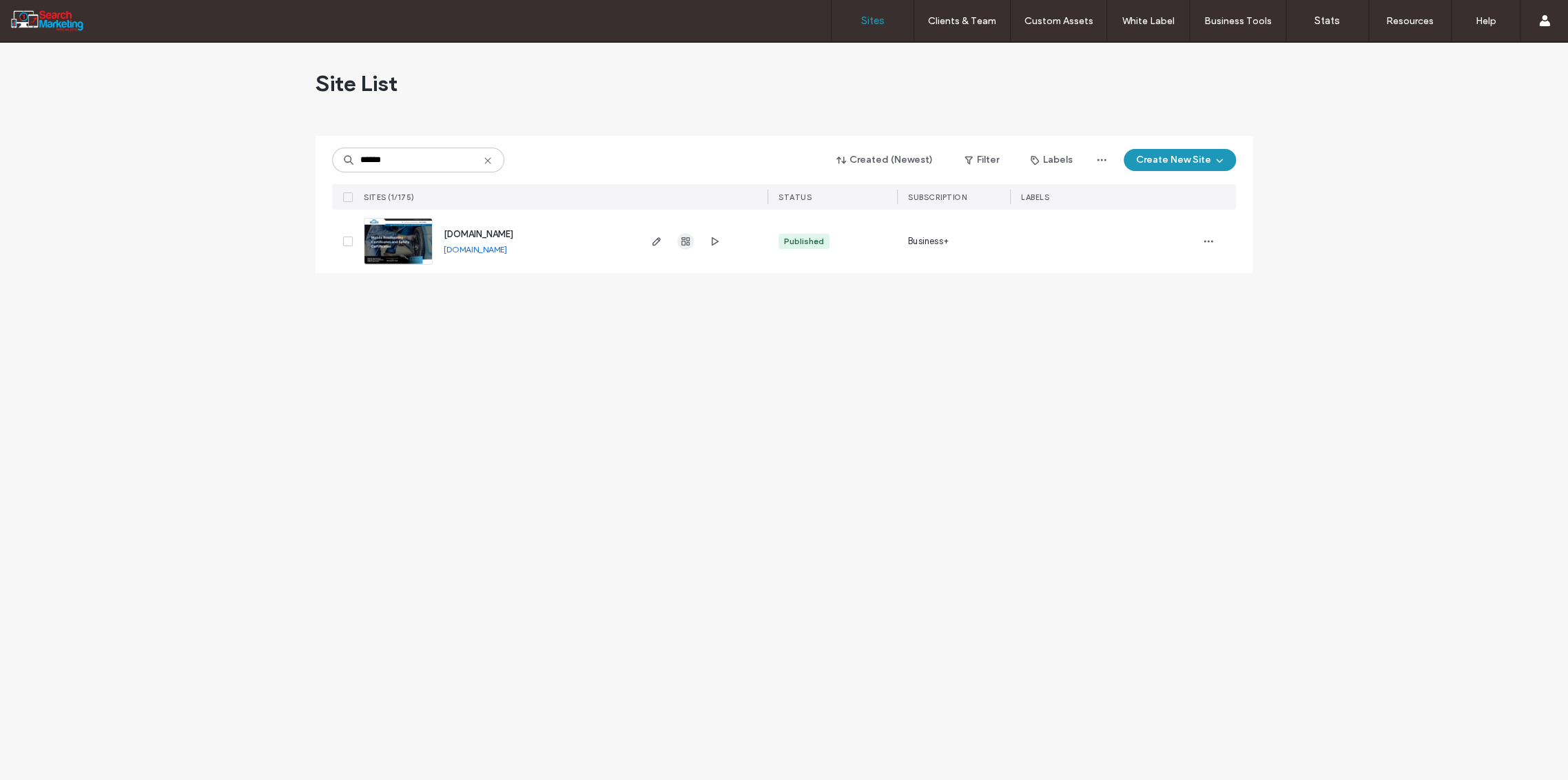
click at [689, 238] on icon "button" at bounding box center [685, 241] width 11 height 11
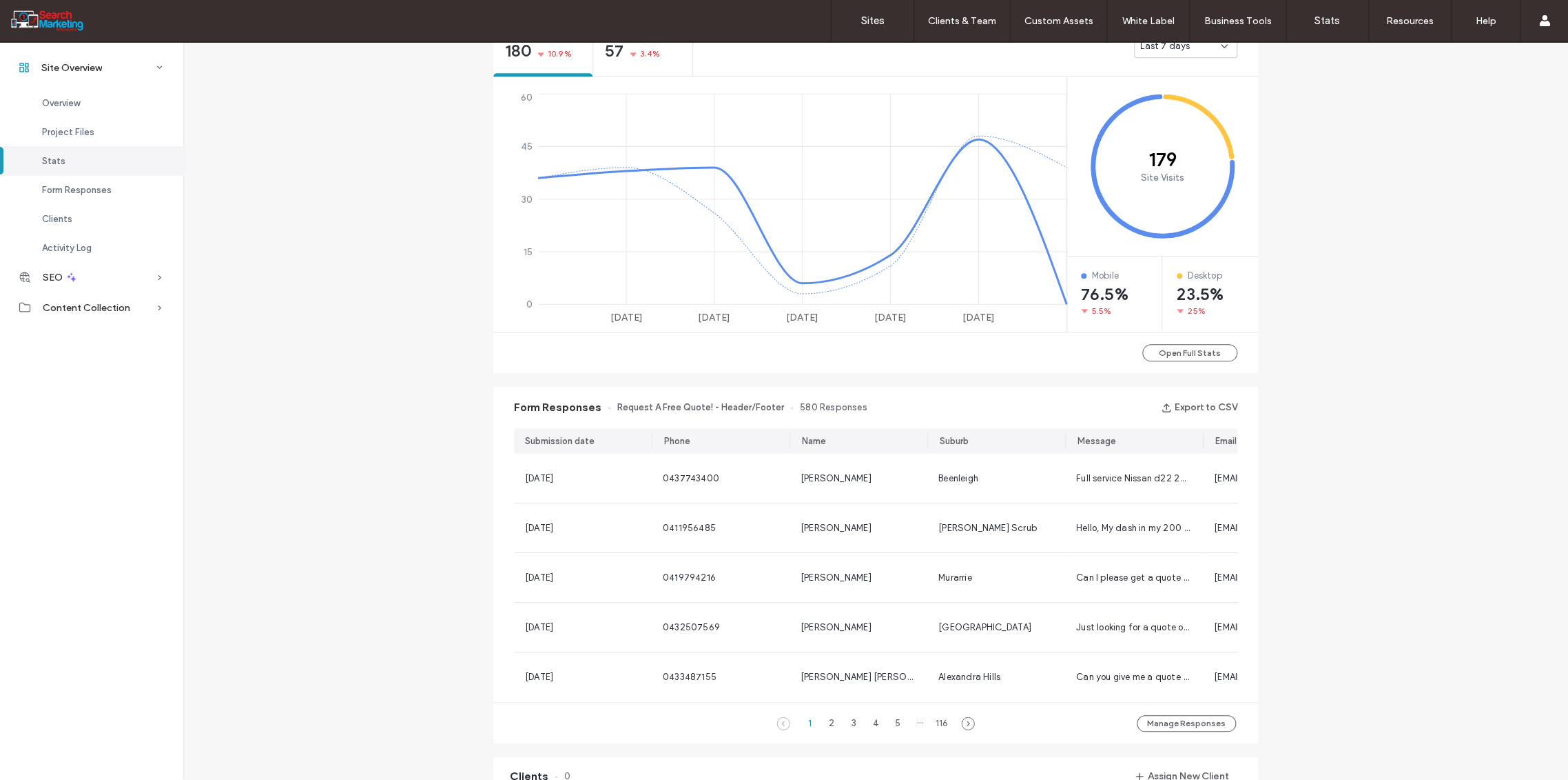
scroll to position [612, 0]
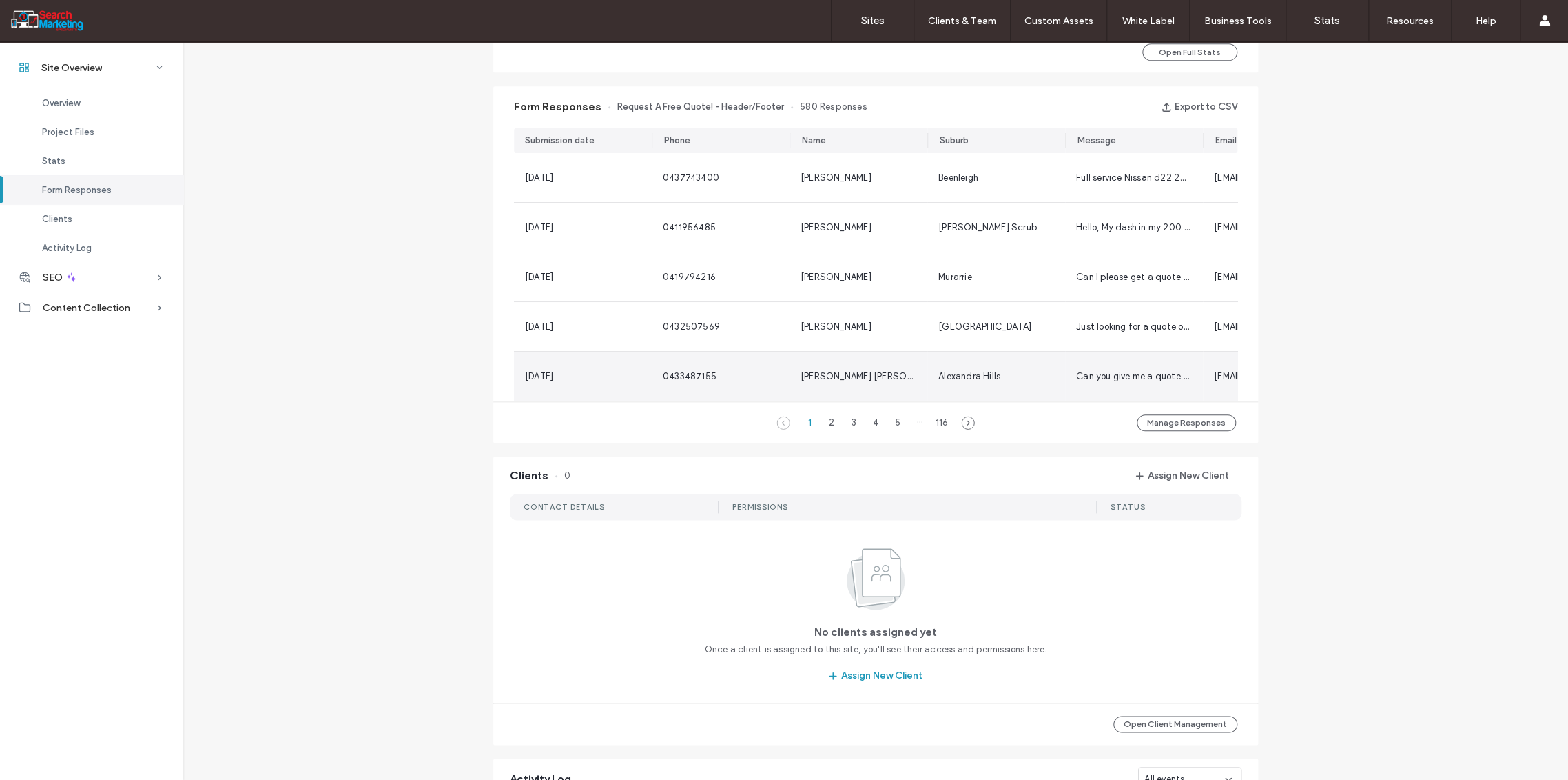
scroll to position [919, 0]
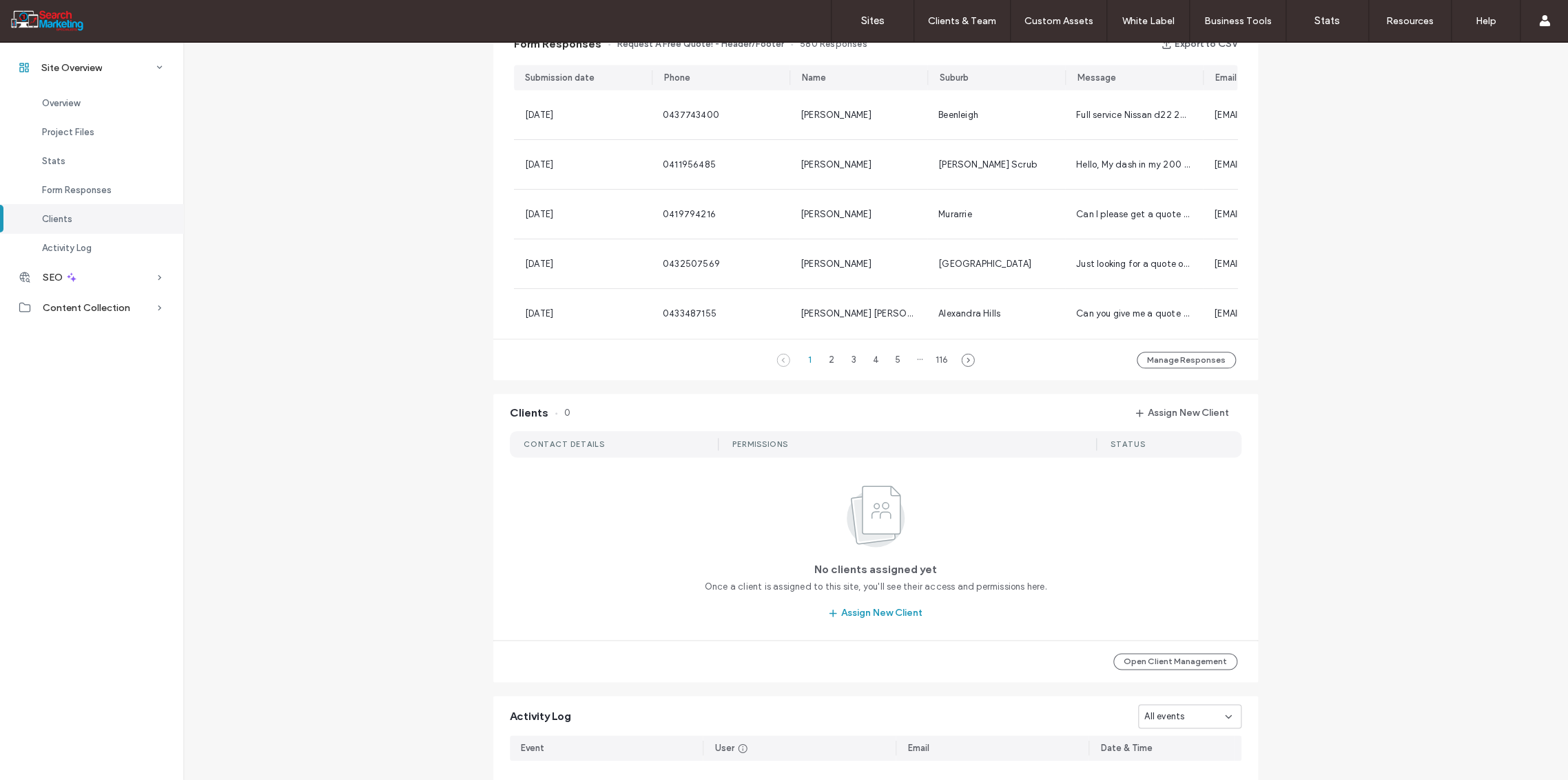
scroll to position [383, 0]
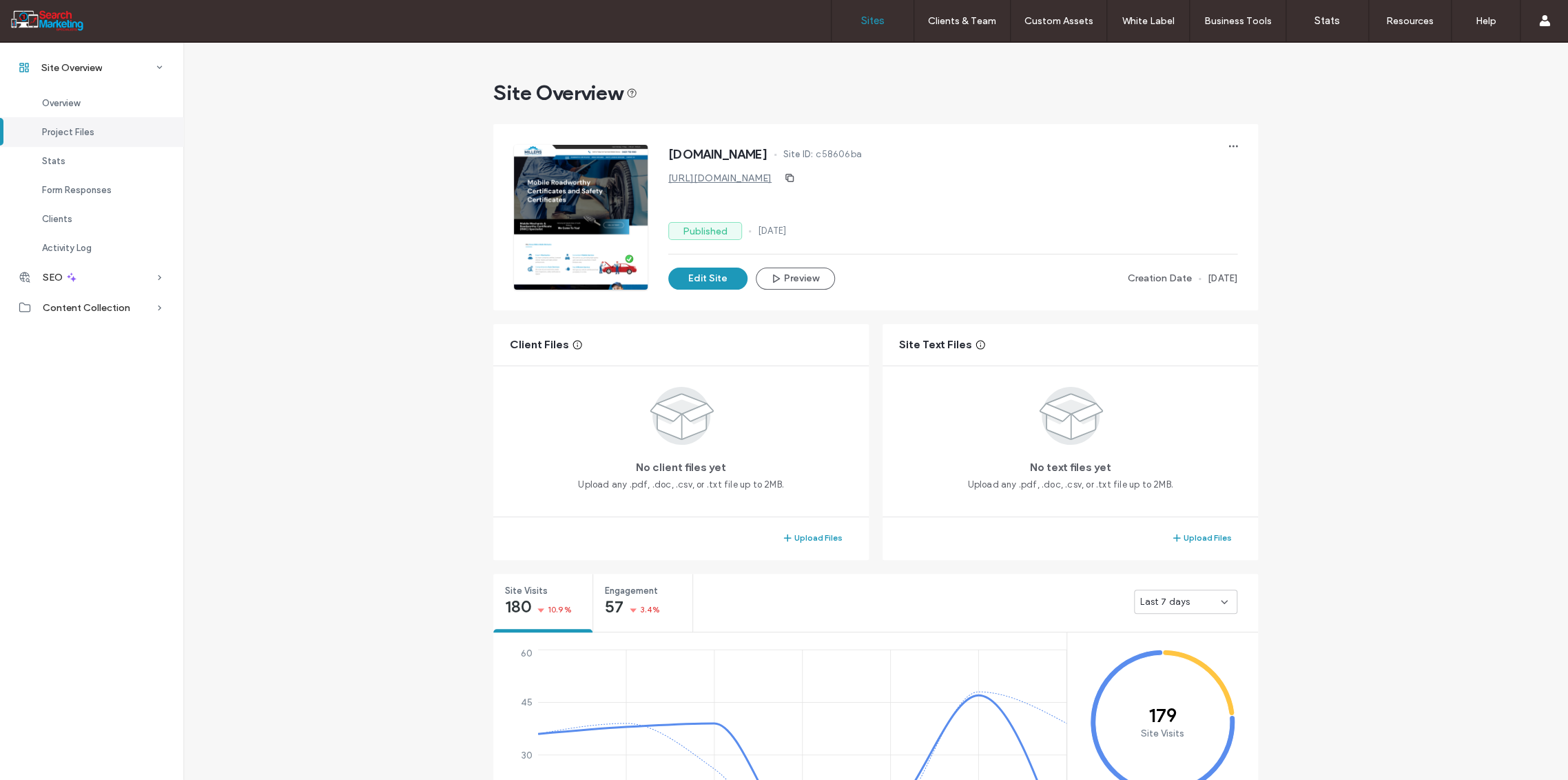
click at [868, 21] on label "Sites" at bounding box center [873, 20] width 23 height 13
